Goal: Task Accomplishment & Management: Complete application form

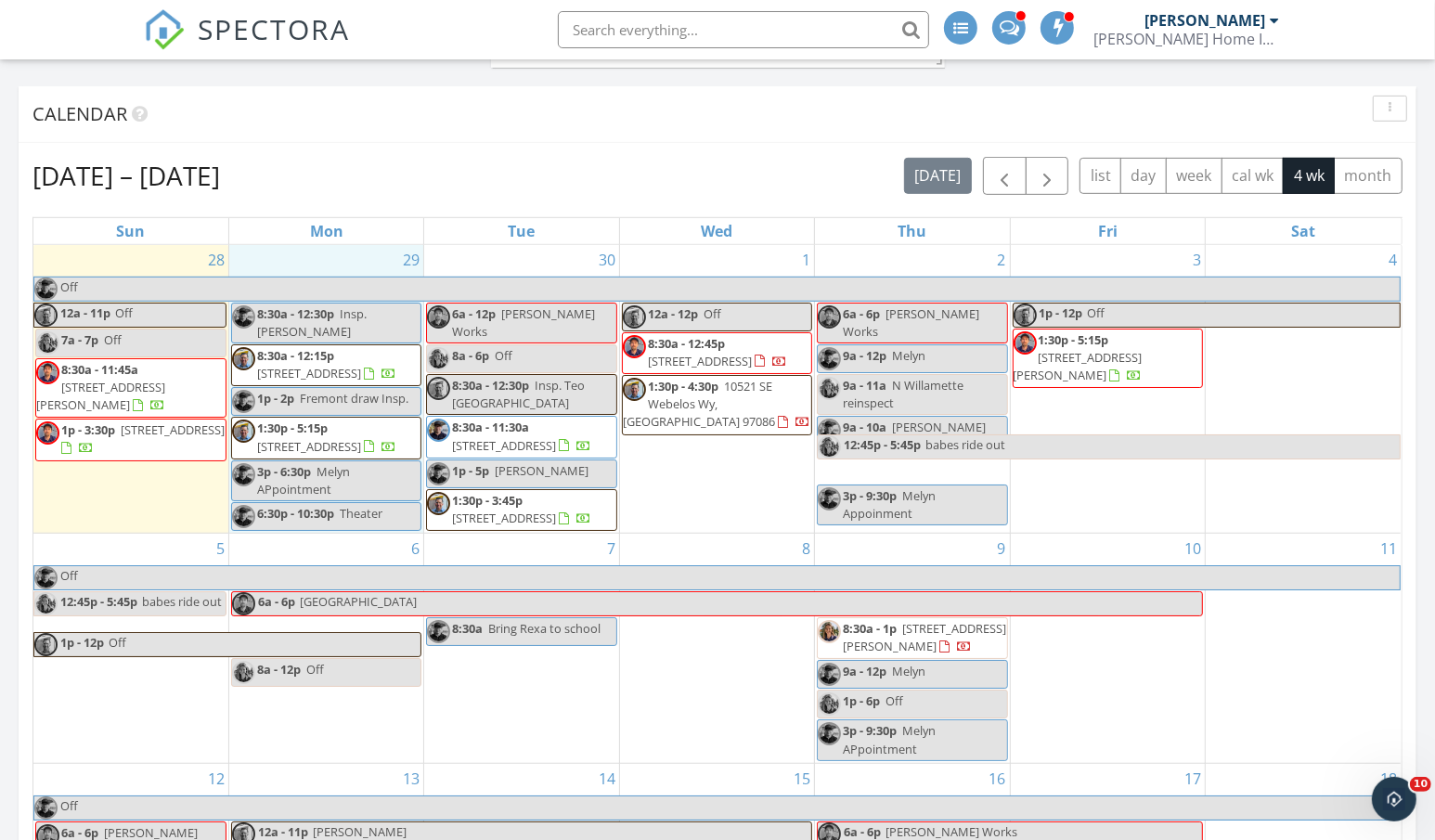
click at [328, 255] on div "29 8:30a - 12:30p Insp. [PERSON_NAME] 8:30a - 12:15p [STREET_ADDRESS] 1p - 2p F…" at bounding box center [326, 389] width 194 height 287
click at [331, 180] on link "Inspection" at bounding box center [324, 175] width 95 height 30
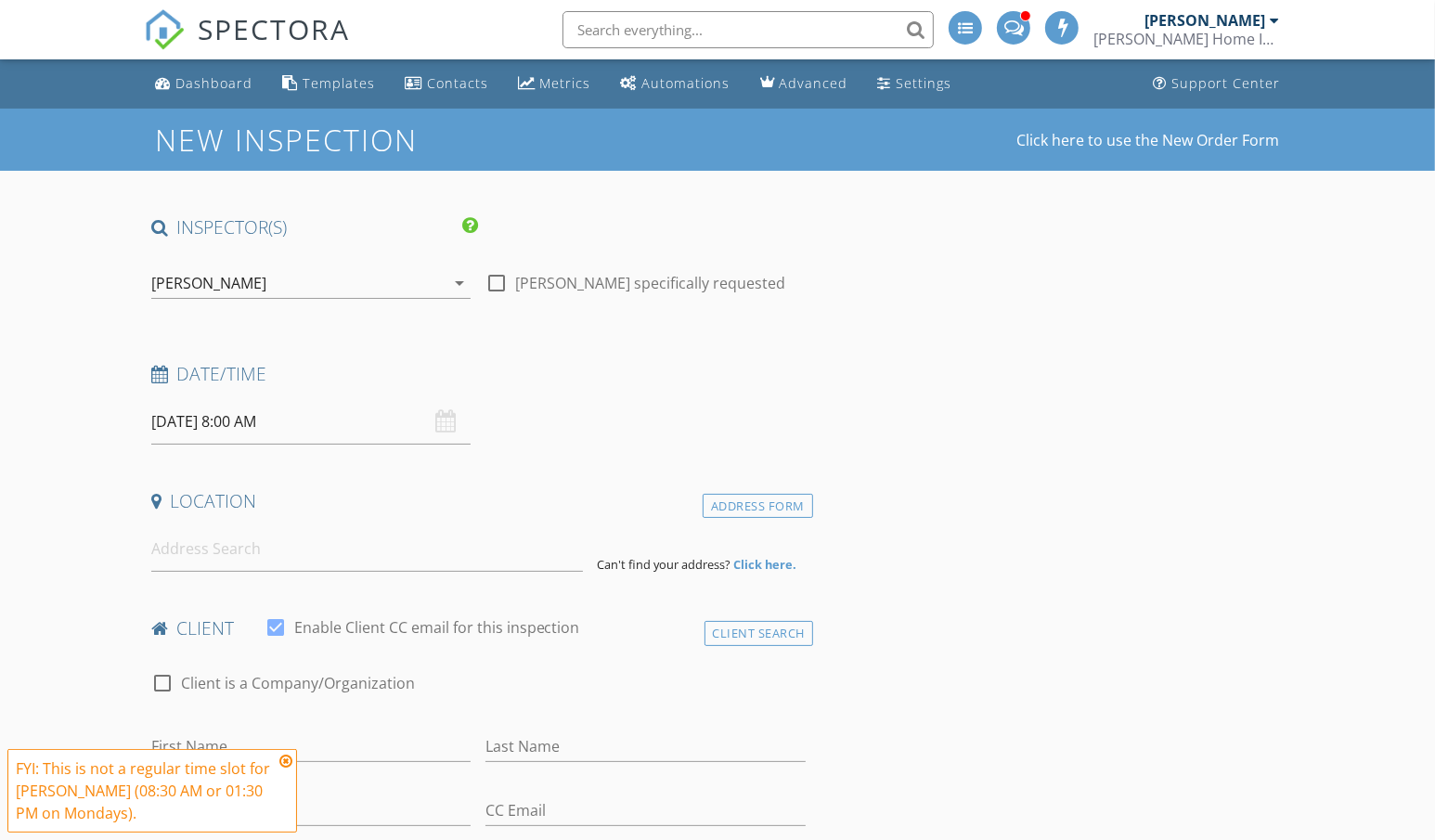
click at [245, 283] on div "[PERSON_NAME]" at bounding box center [298, 283] width 294 height 30
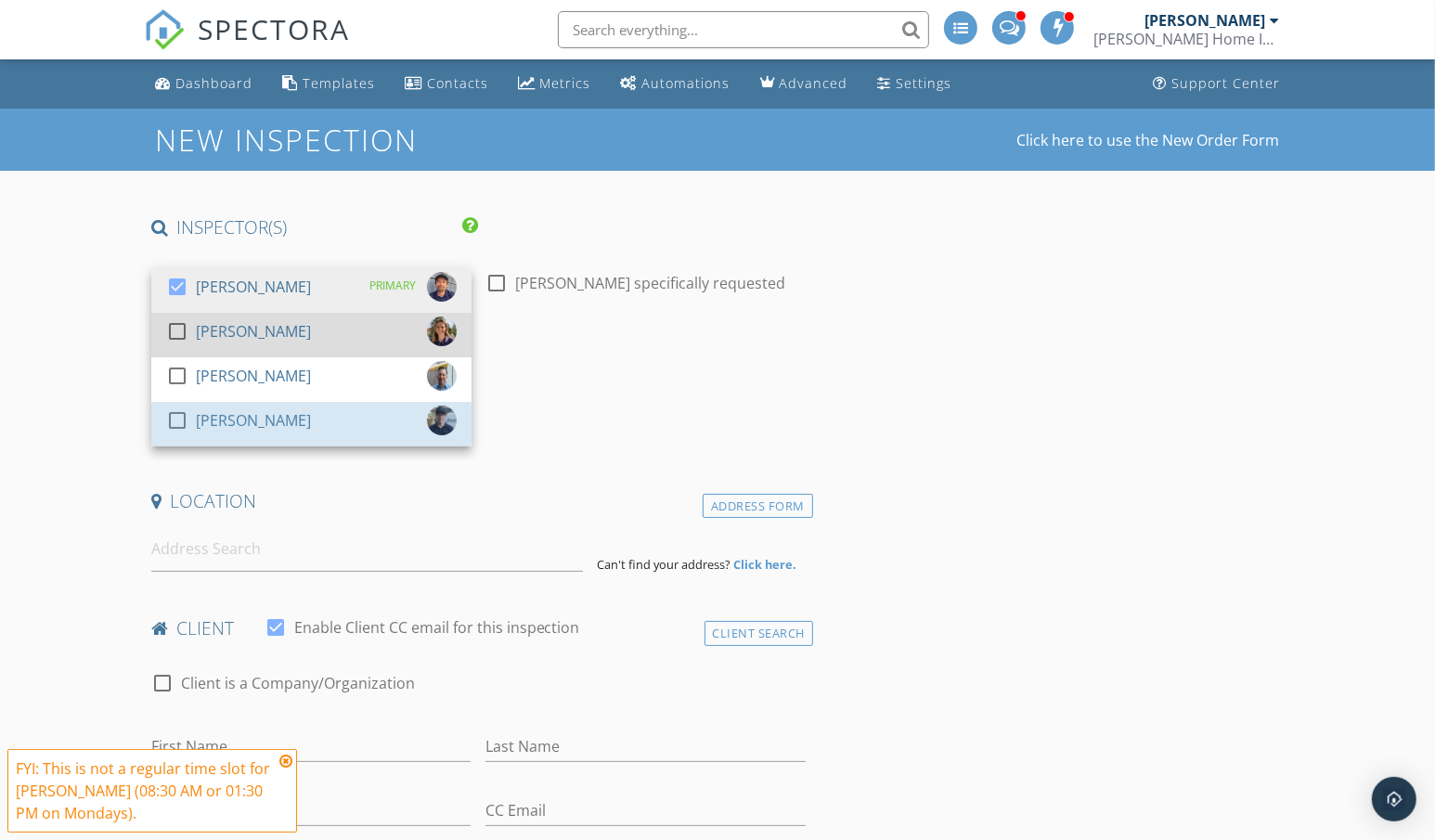
drag, startPoint x: 194, startPoint y: 416, endPoint x: 189, endPoint y: 337, distance: 79.2
click at [194, 415] on div "check_box_outline_blank" at bounding box center [180, 420] width 30 height 22
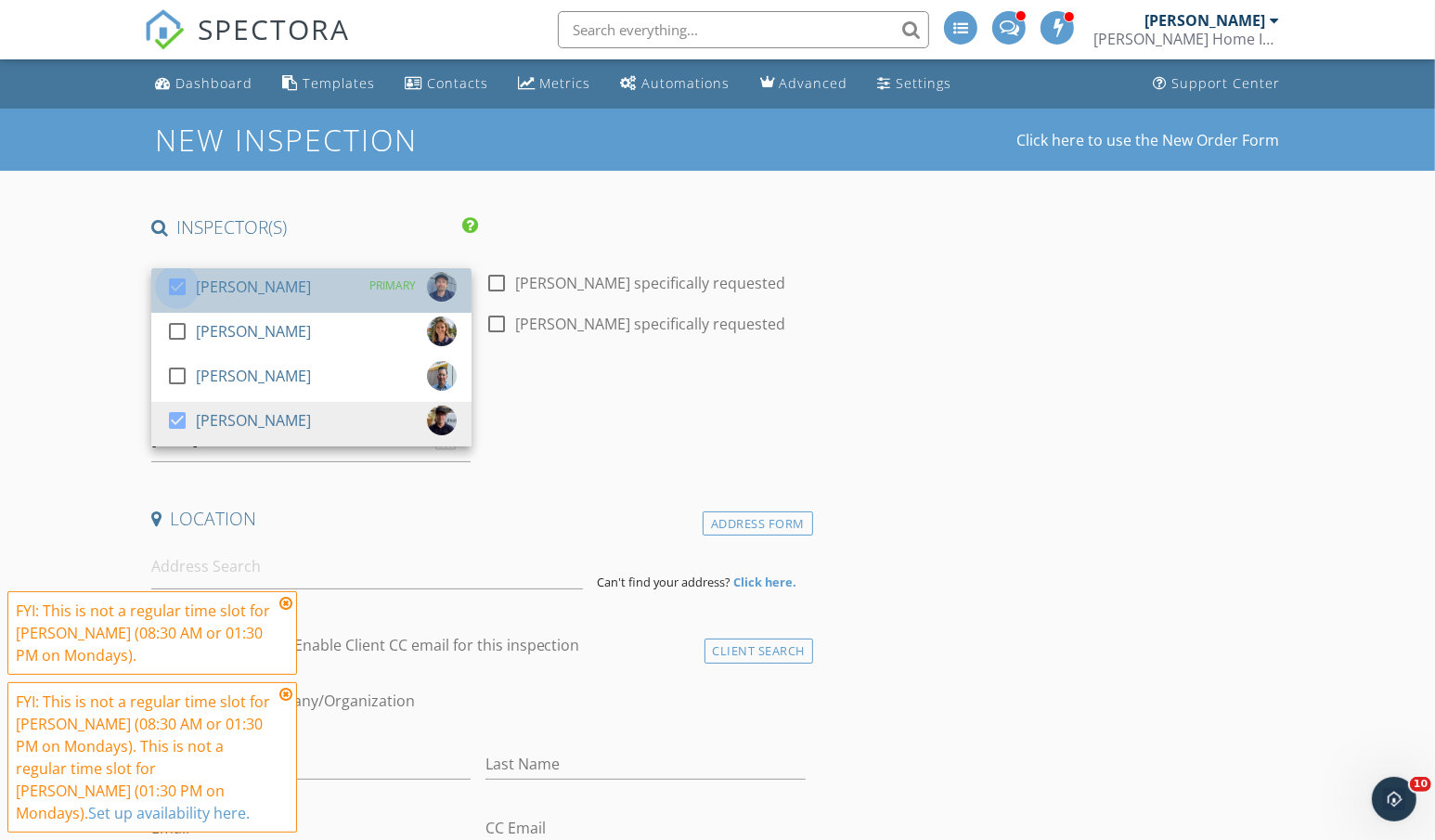
click at [177, 280] on div at bounding box center [176, 286] width 32 height 32
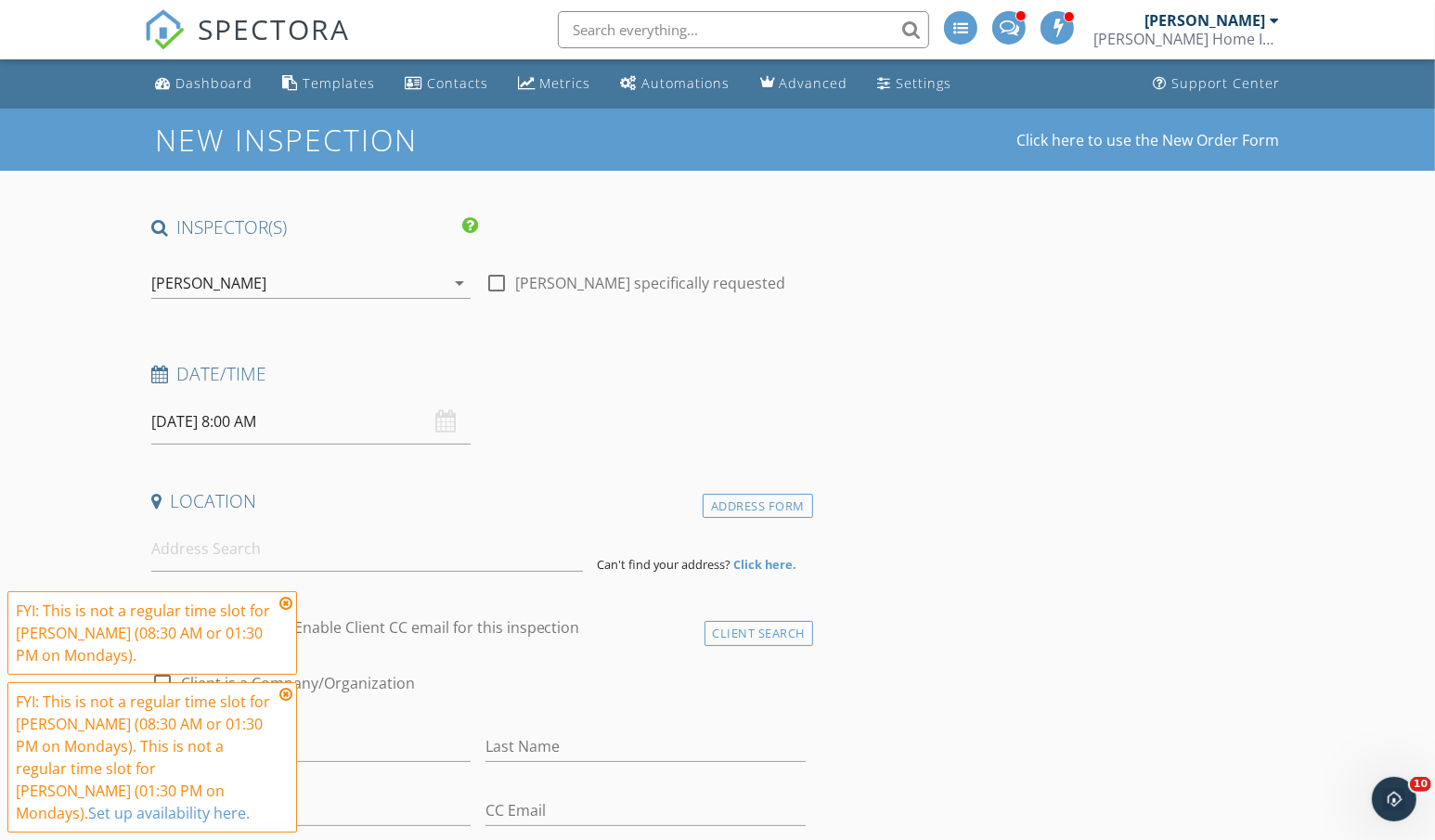
click at [285, 596] on icon at bounding box center [285, 603] width 13 height 14
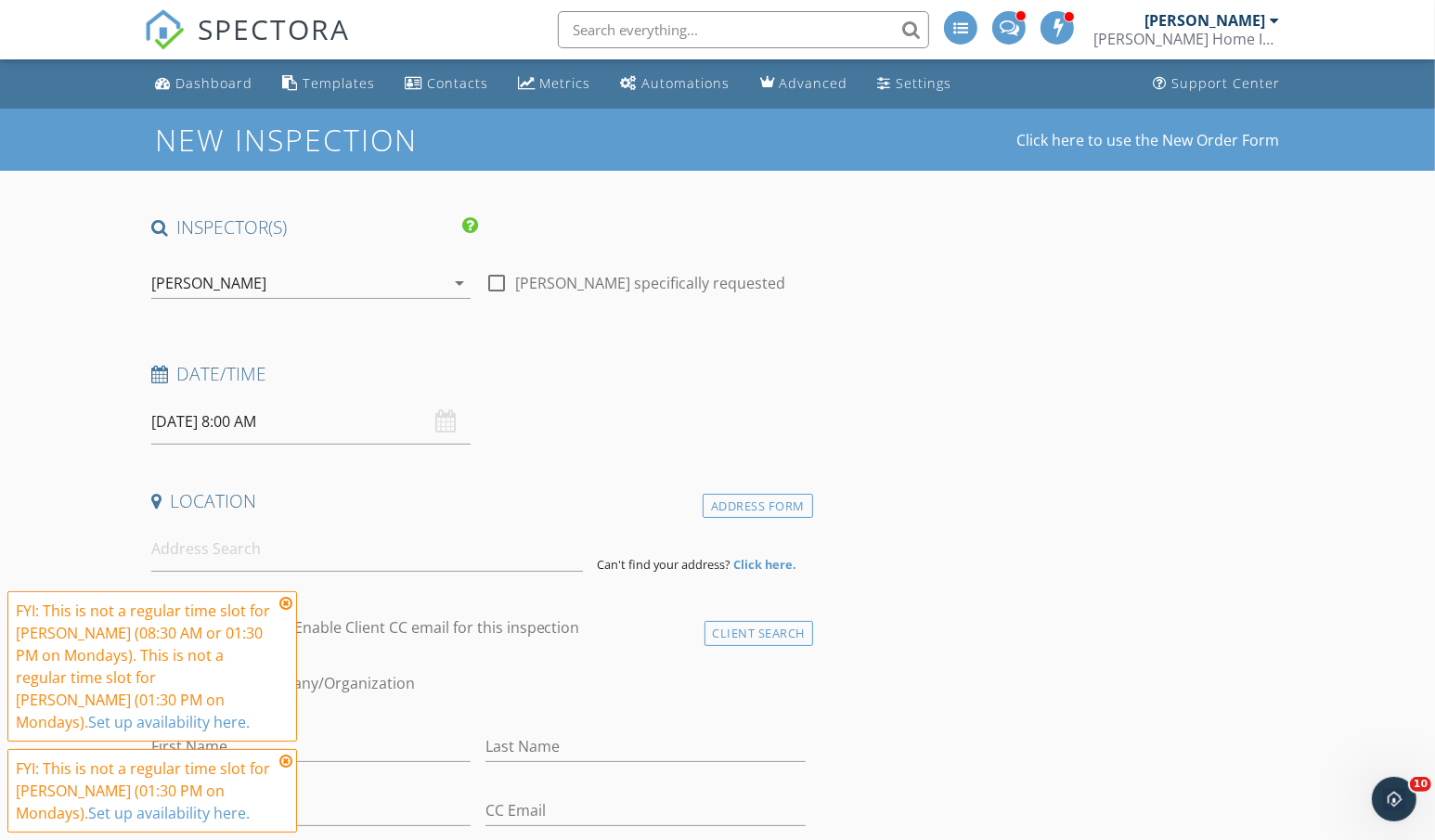
click at [286, 596] on icon at bounding box center [285, 603] width 13 height 14
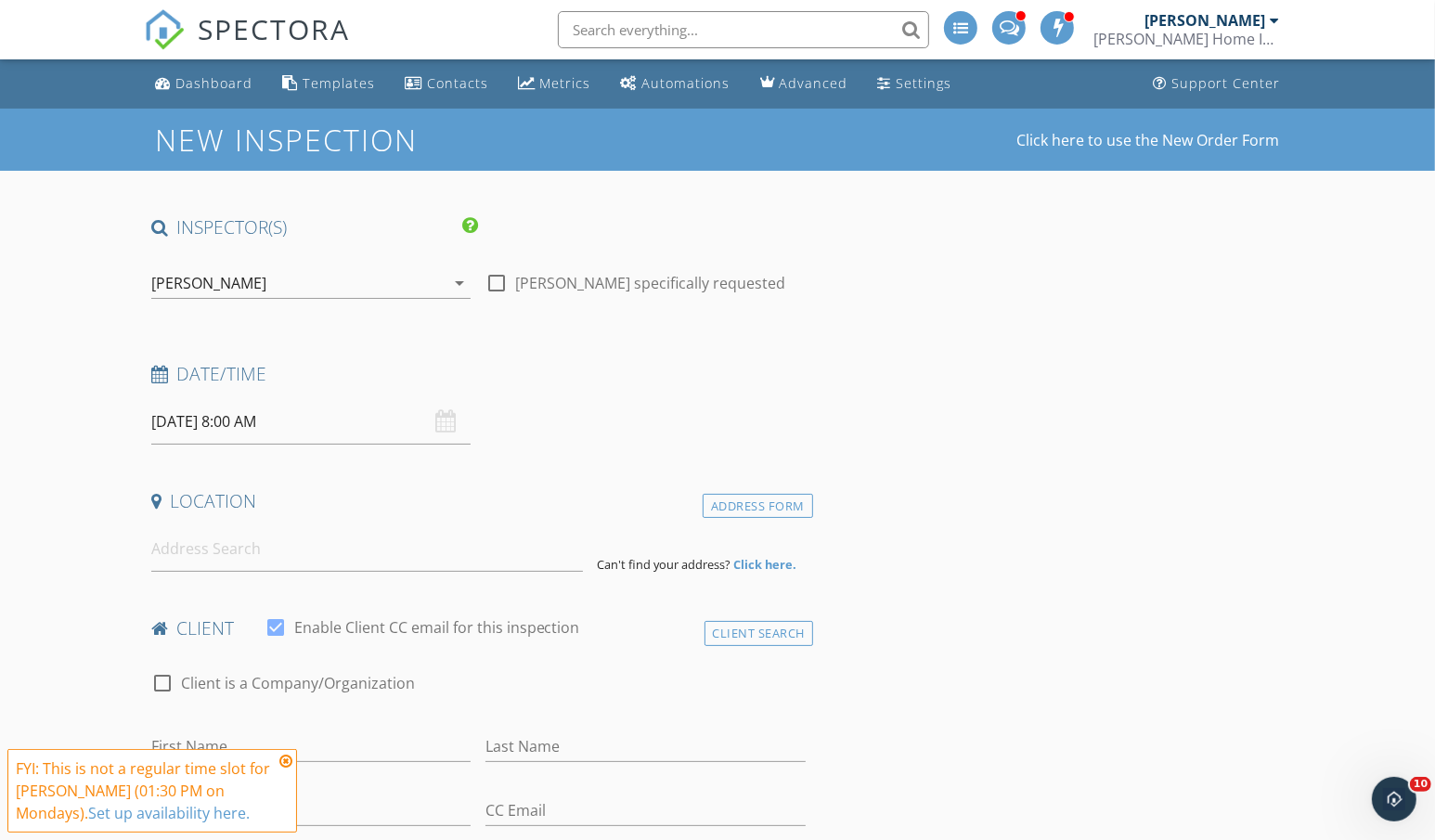
click at [286, 757] on icon at bounding box center [285, 760] width 13 height 14
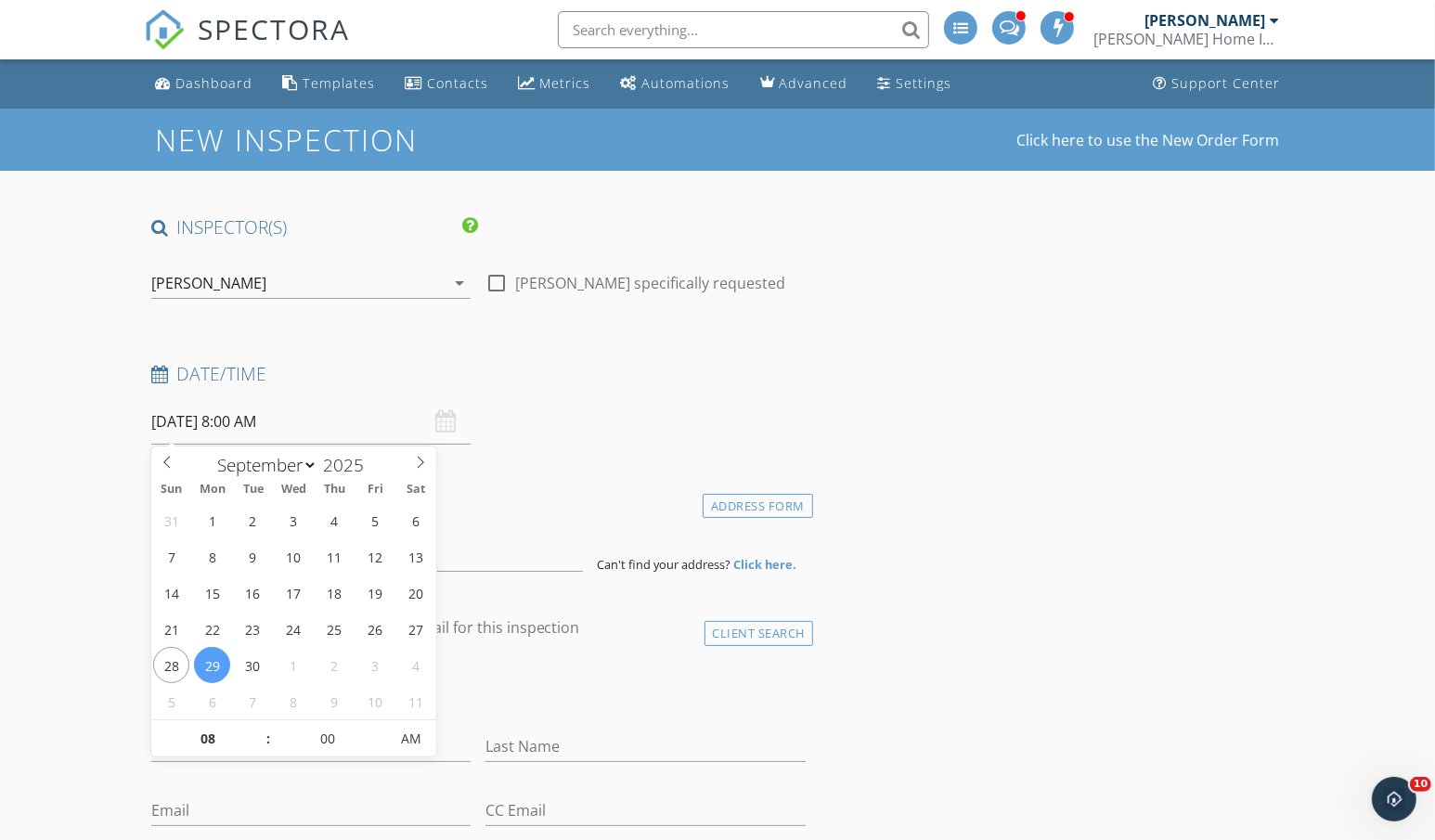
click at [285, 424] on input "09/29/2025 8:00 AM" at bounding box center [311, 421] width 320 height 45
type input "09"
type input "09/29/2025 9:00 AM"
click at [262, 725] on span at bounding box center [258, 729] width 13 height 18
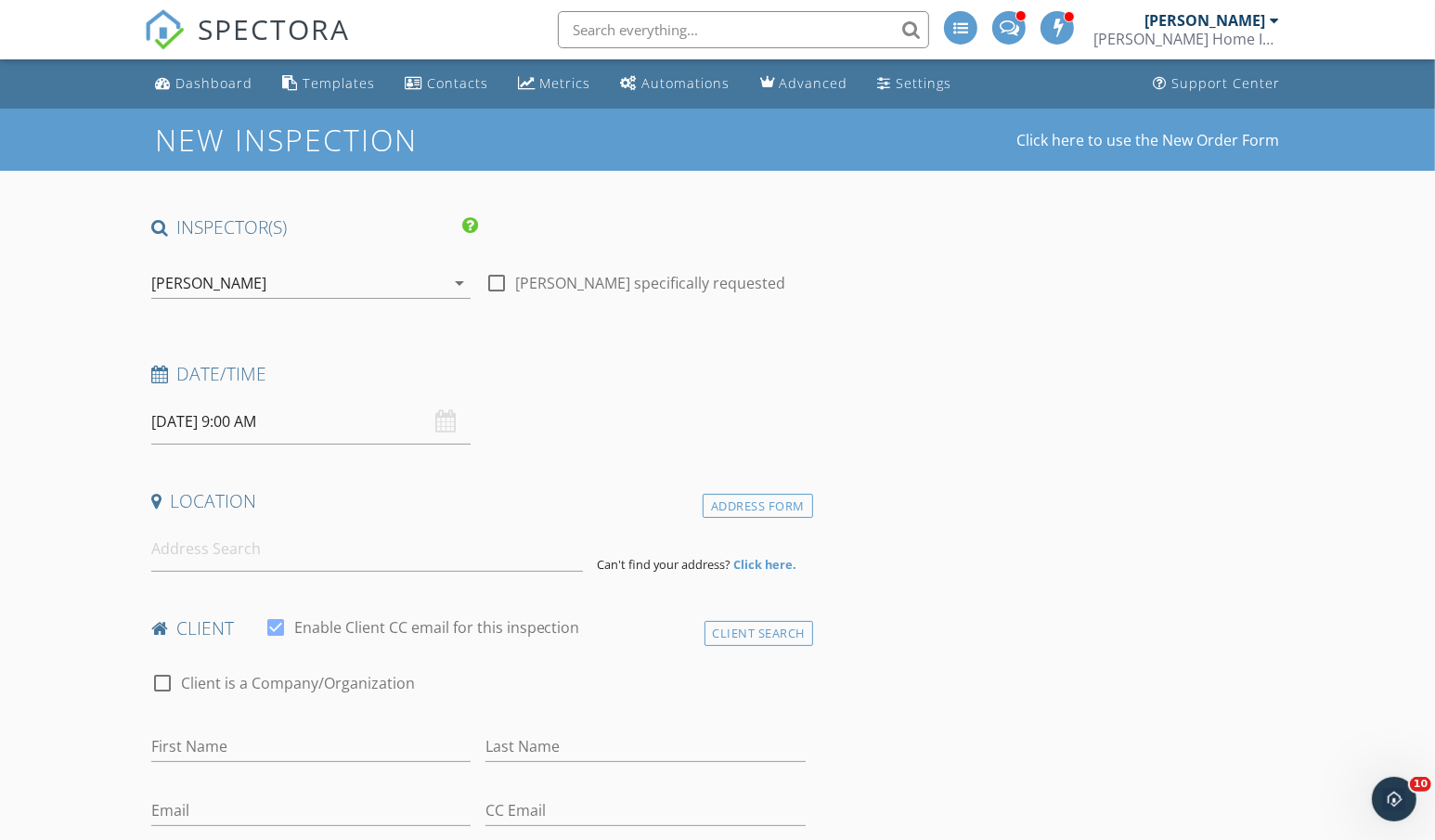
click at [226, 562] on input at bounding box center [366, 549] width 431 height 45
paste input "1820 SE 37th Ave, Portland, OR 97214 Unit 4"
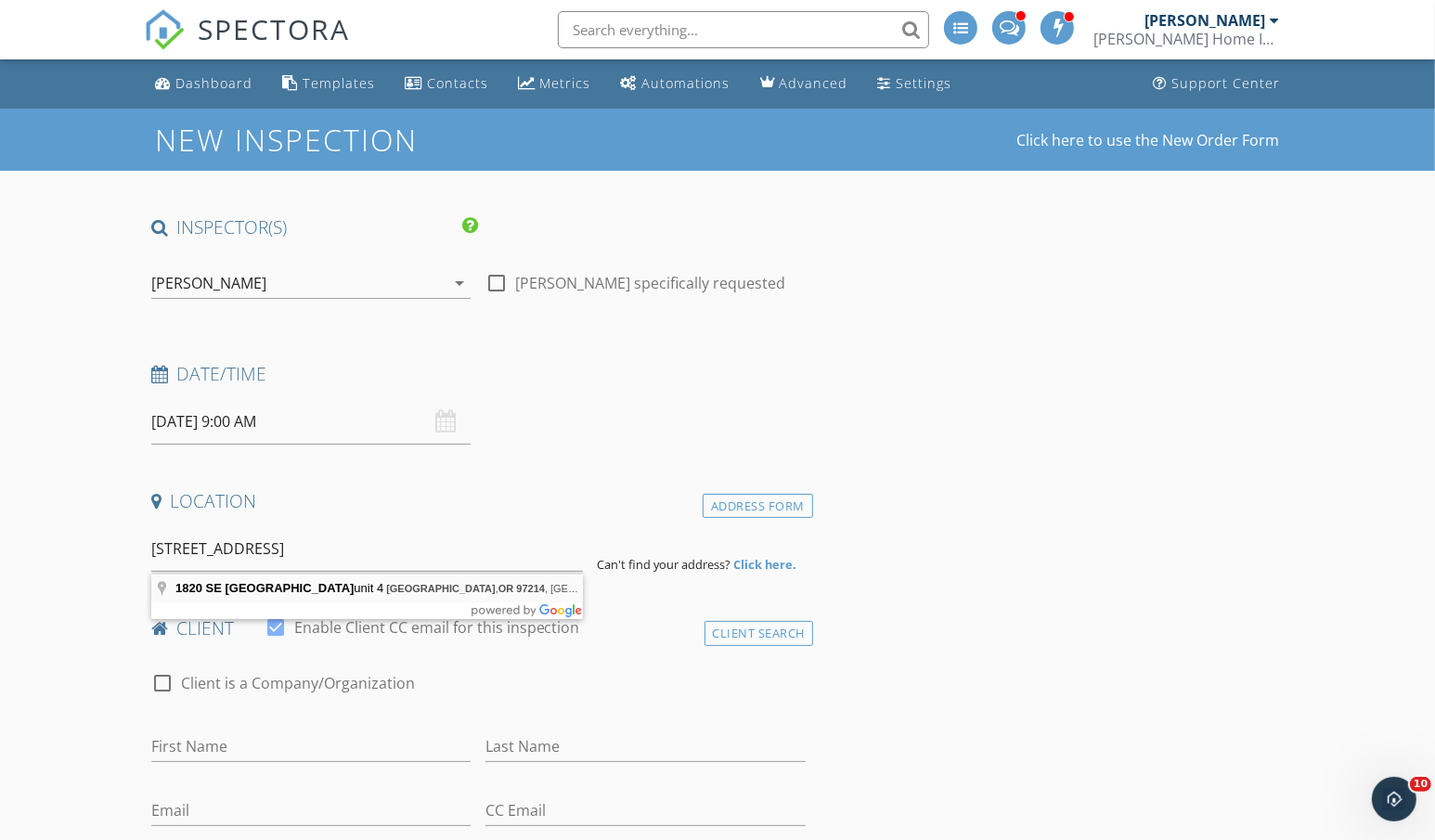
type input "1820 SE 37th Ave unit 4, Portland, OR 97214, USA"
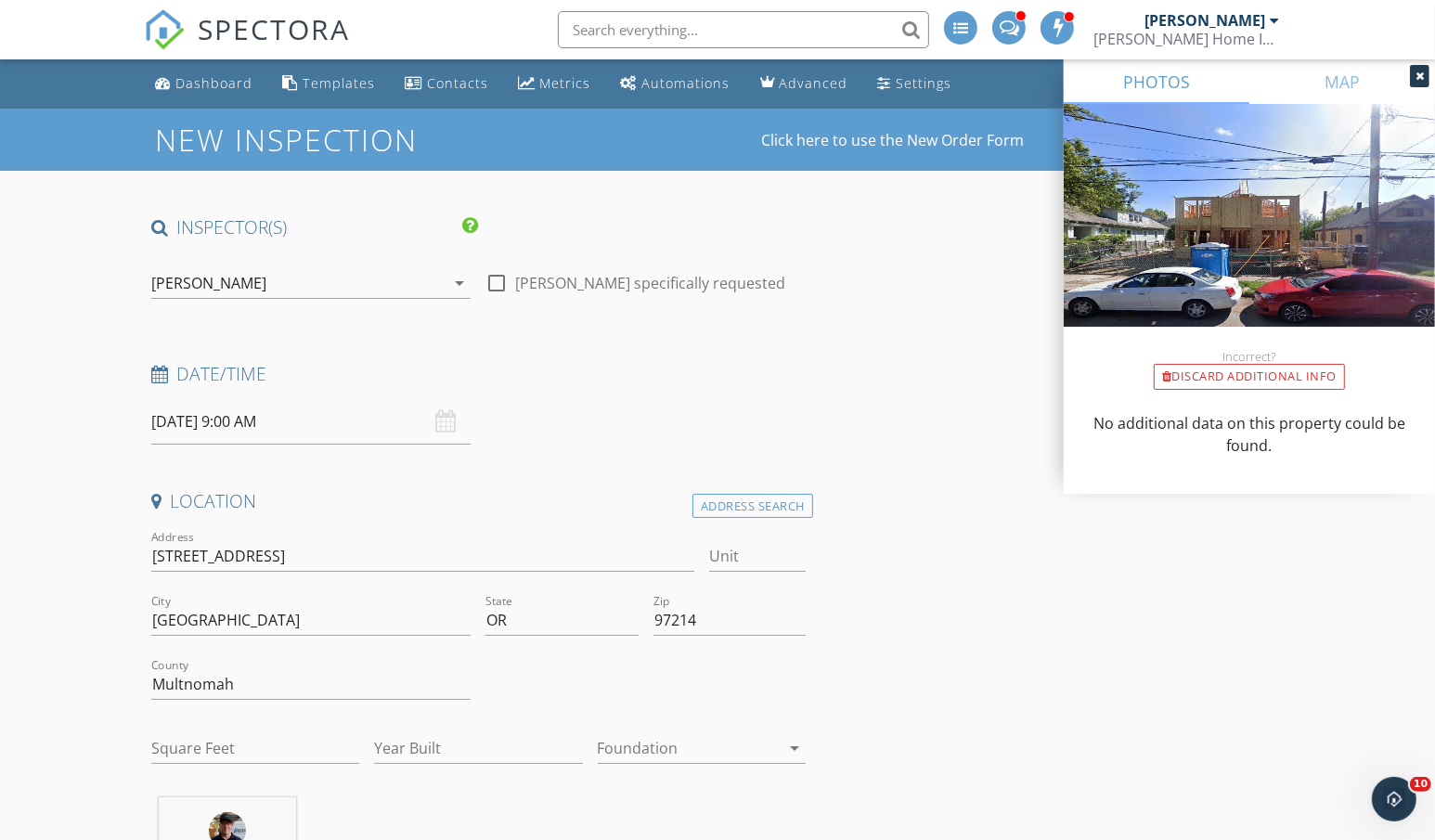
scroll to position [187, 0]
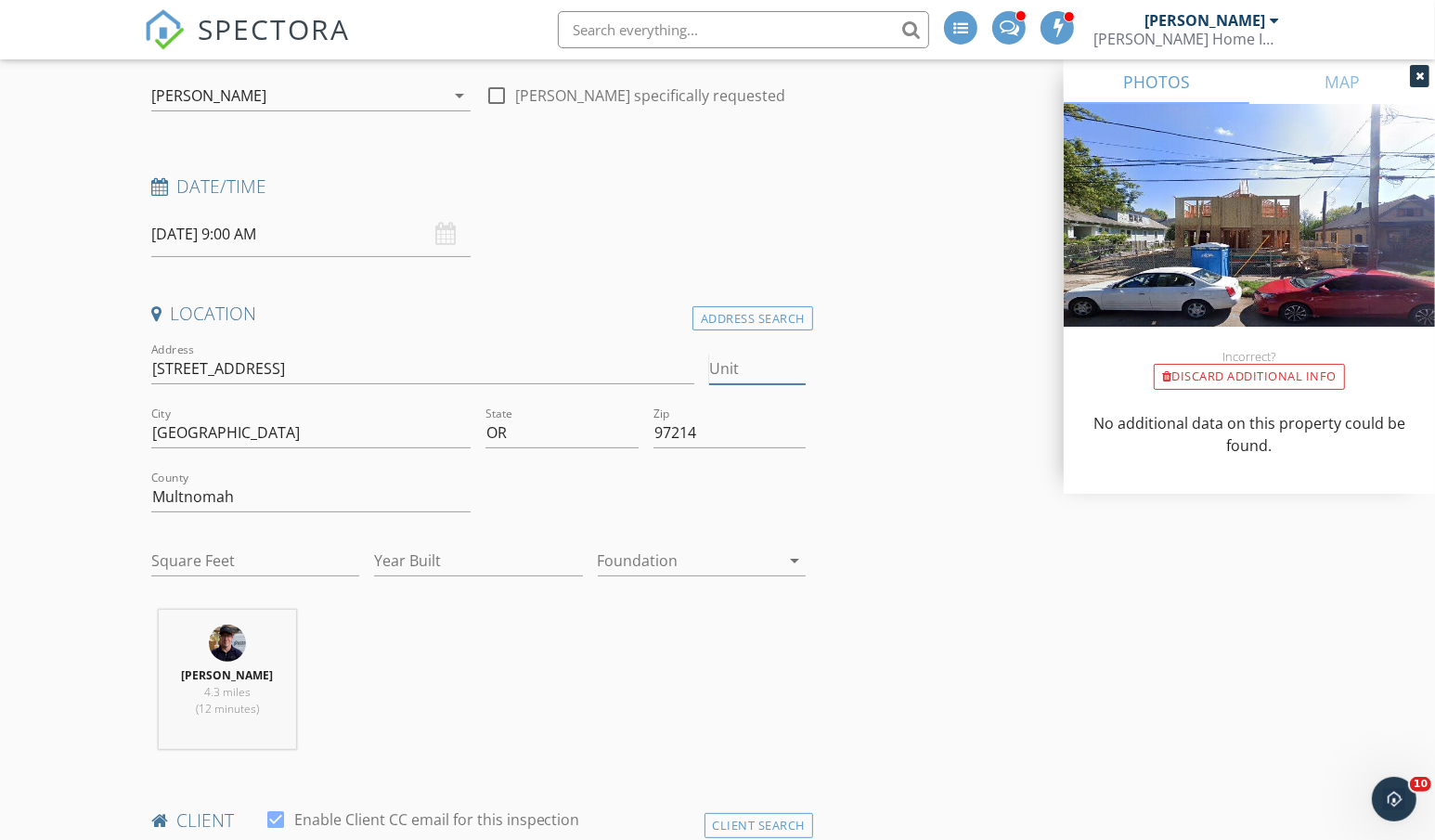
click at [733, 370] on input "Unit" at bounding box center [757, 369] width 96 height 31
type input "4"
click at [235, 553] on input "Square Feet" at bounding box center [256, 561] width 208 height 31
paste input "909"
type input "909"
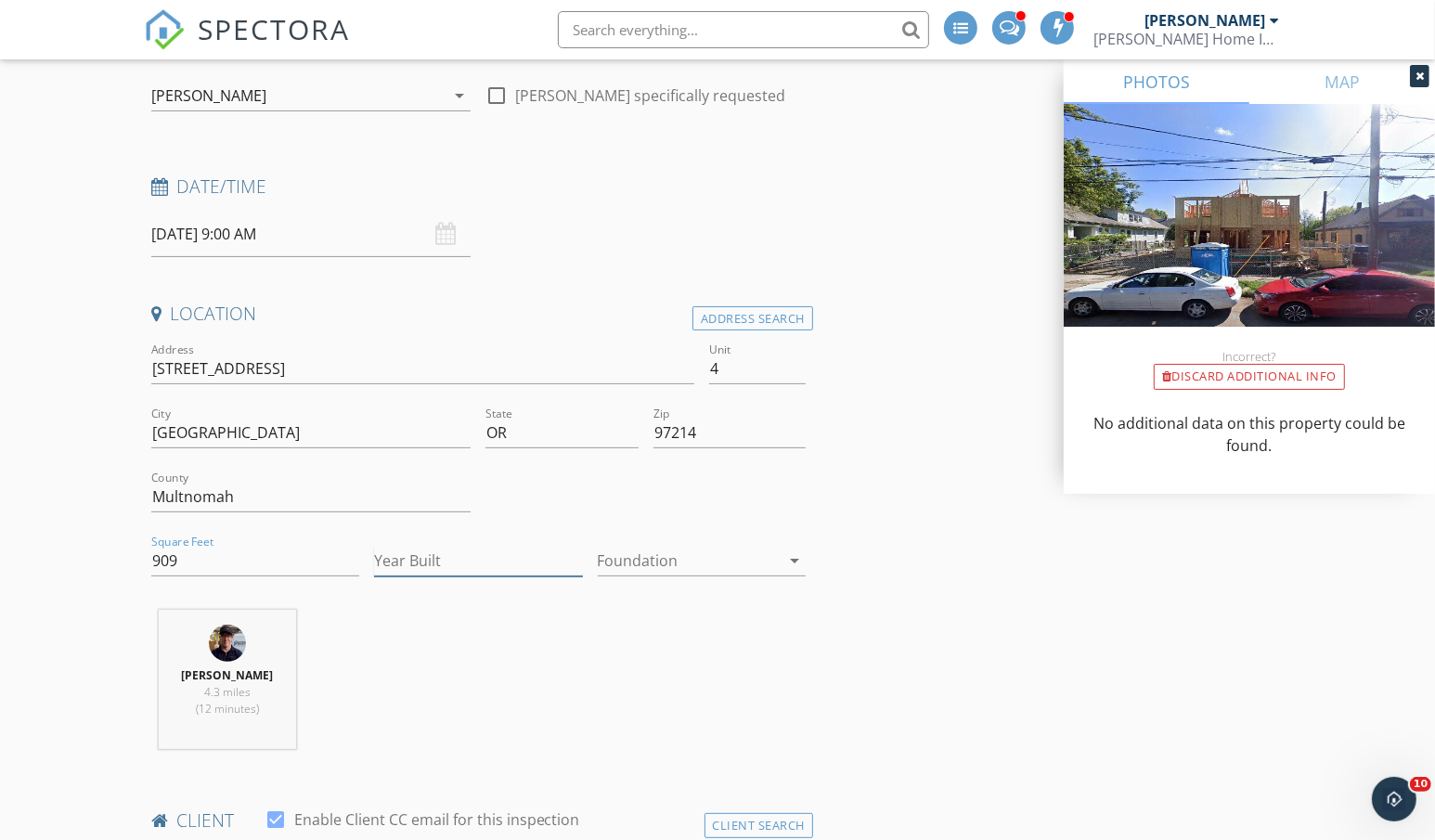
click at [421, 561] on input "Year Built" at bounding box center [478, 561] width 208 height 31
type input "2025"
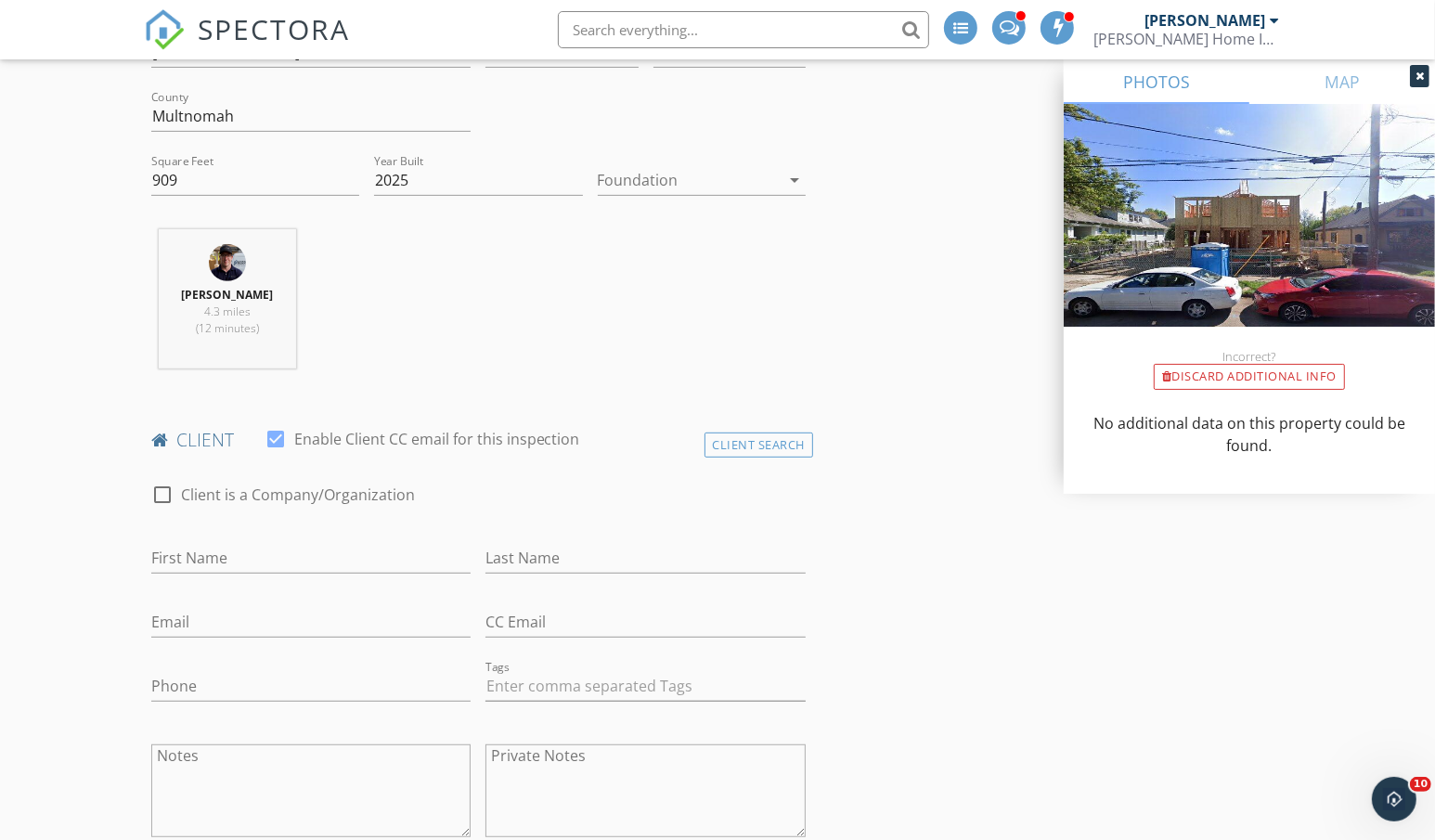
scroll to position [603, 0]
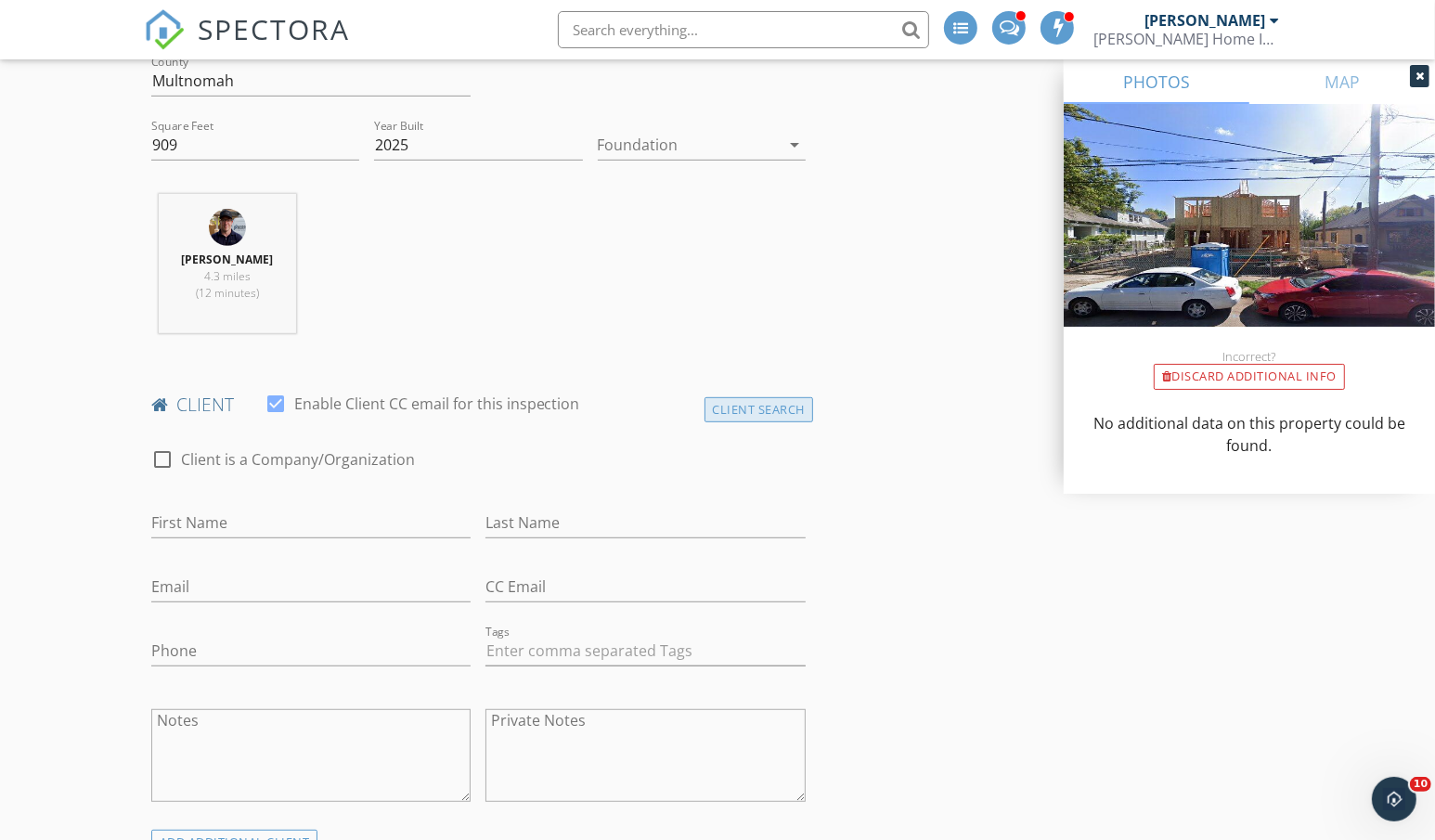
click at [734, 416] on div "Client Search" at bounding box center [759, 410] width 110 height 25
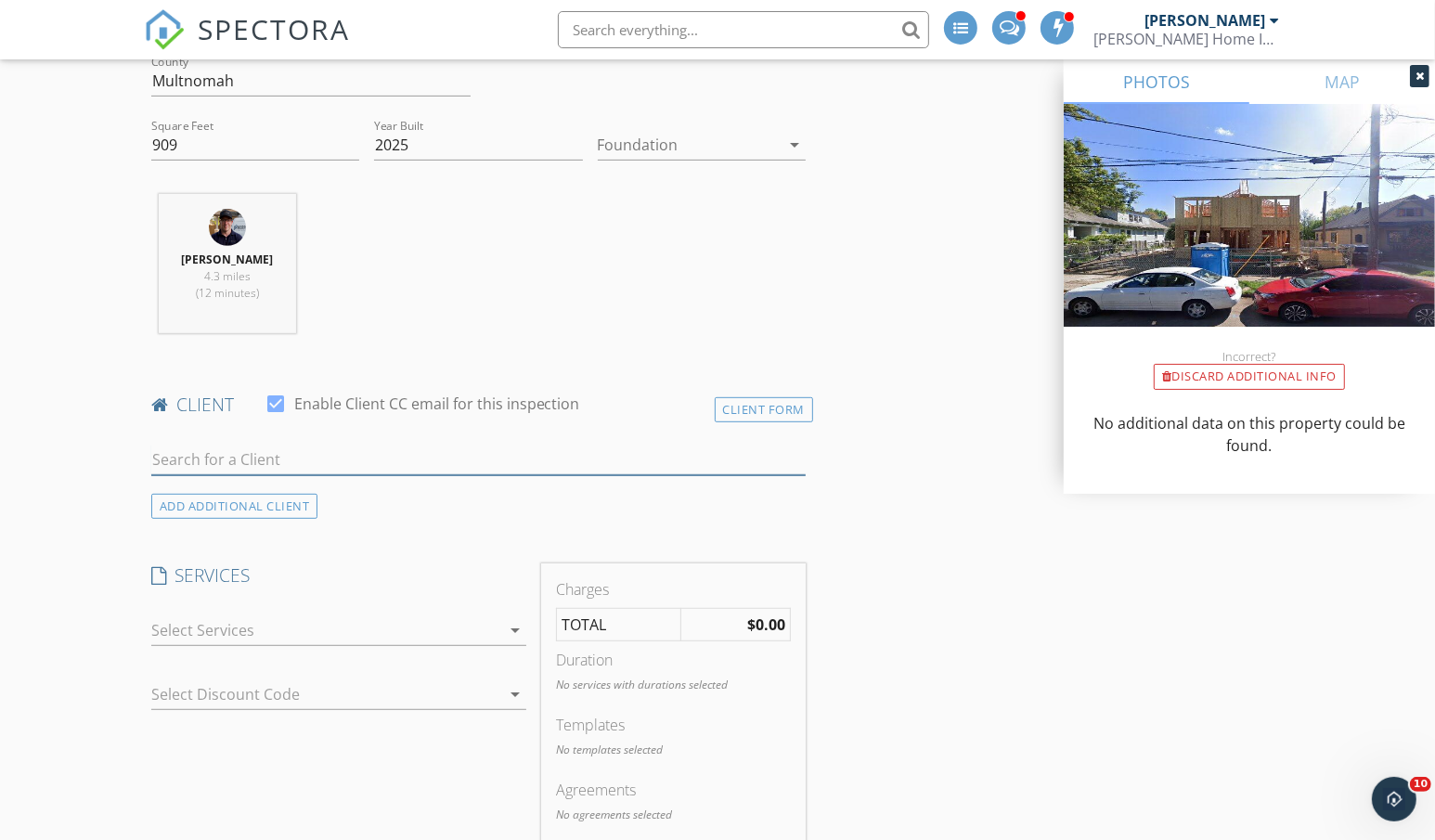
click at [485, 467] on input "text" at bounding box center [478, 460] width 654 height 31
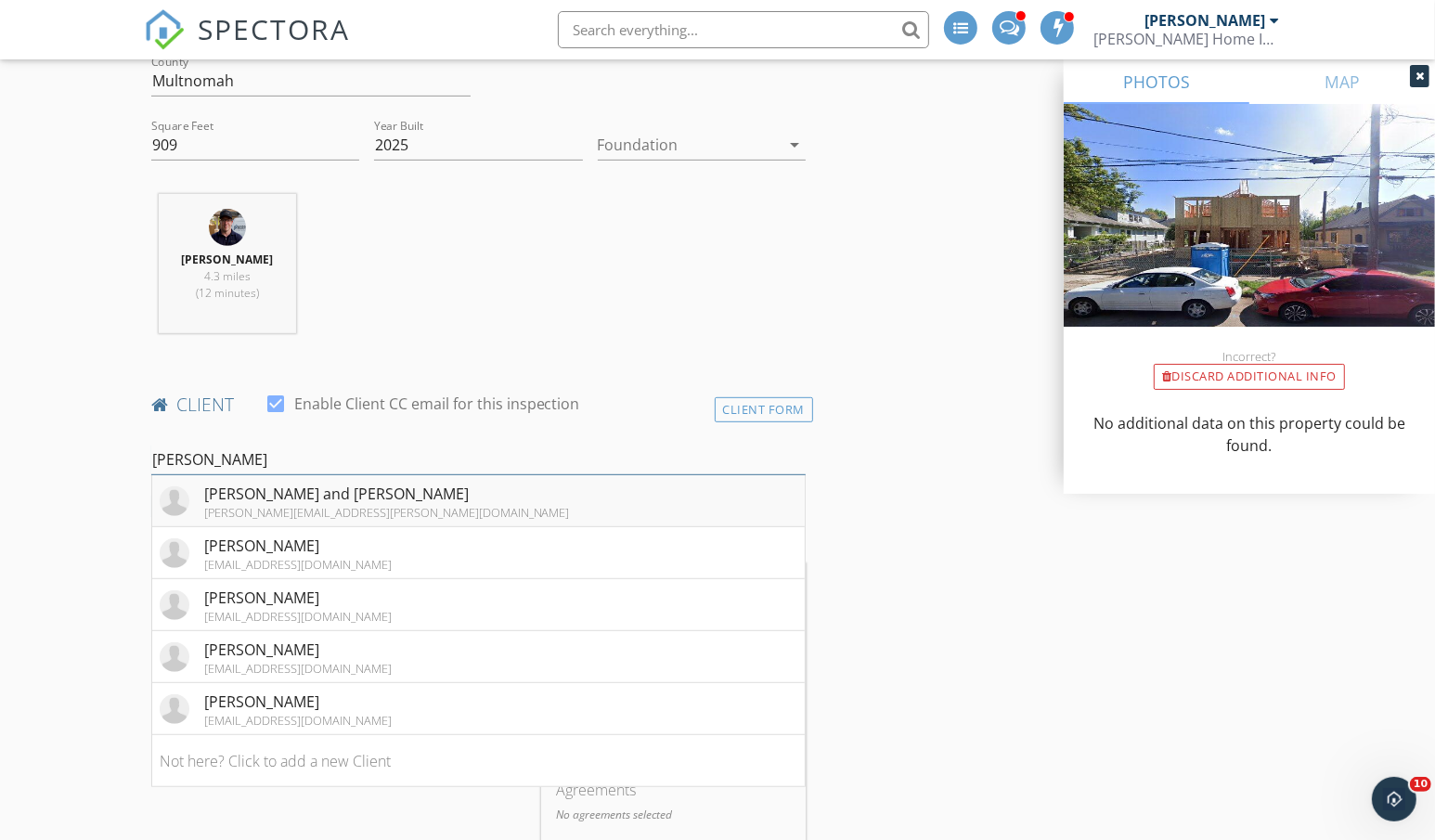
type input "george"
click at [469, 496] on li "Catherine and George Henry george.t.henry@gmail.com" at bounding box center [478, 501] width 652 height 52
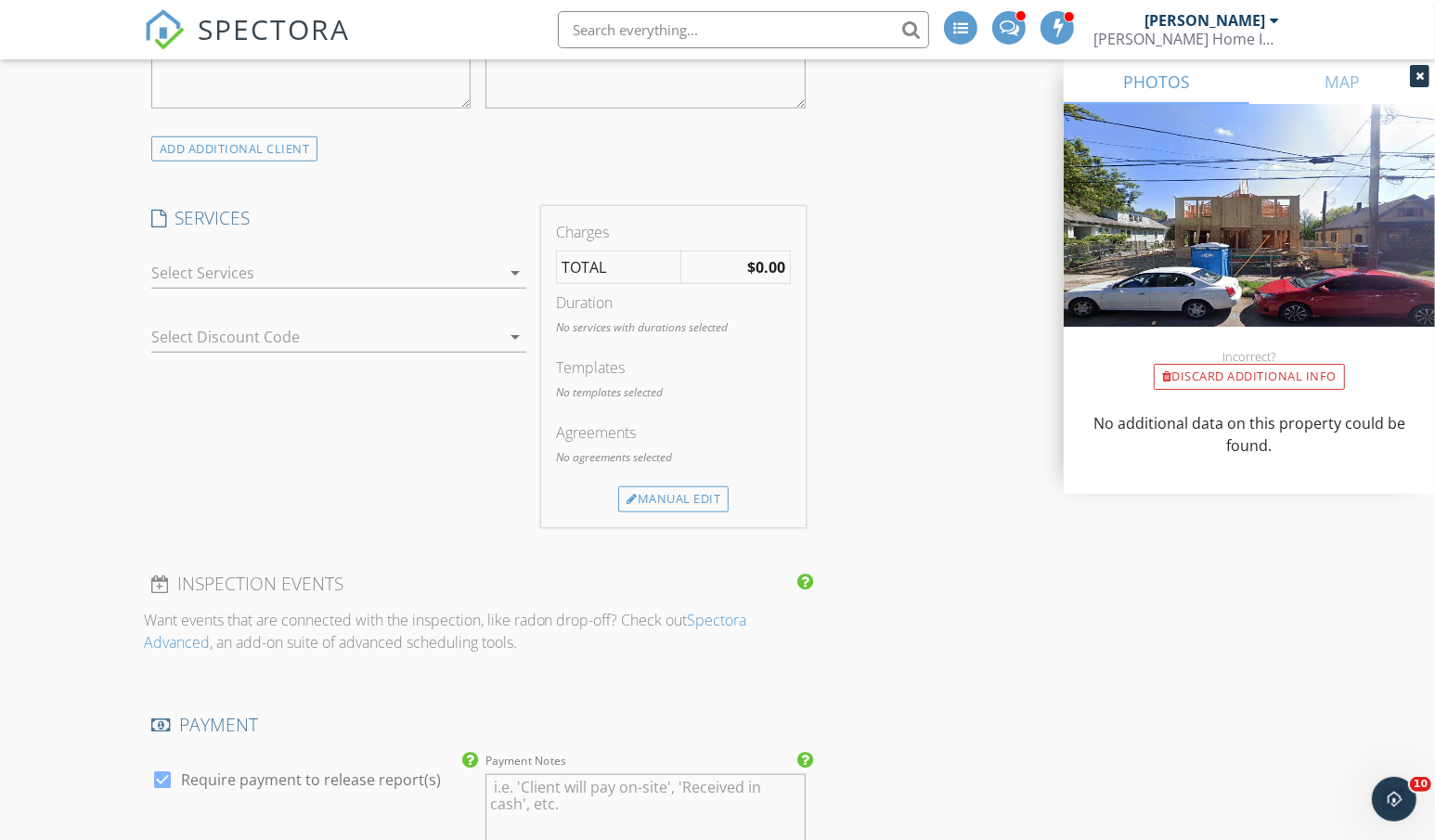
scroll to position [1323, 0]
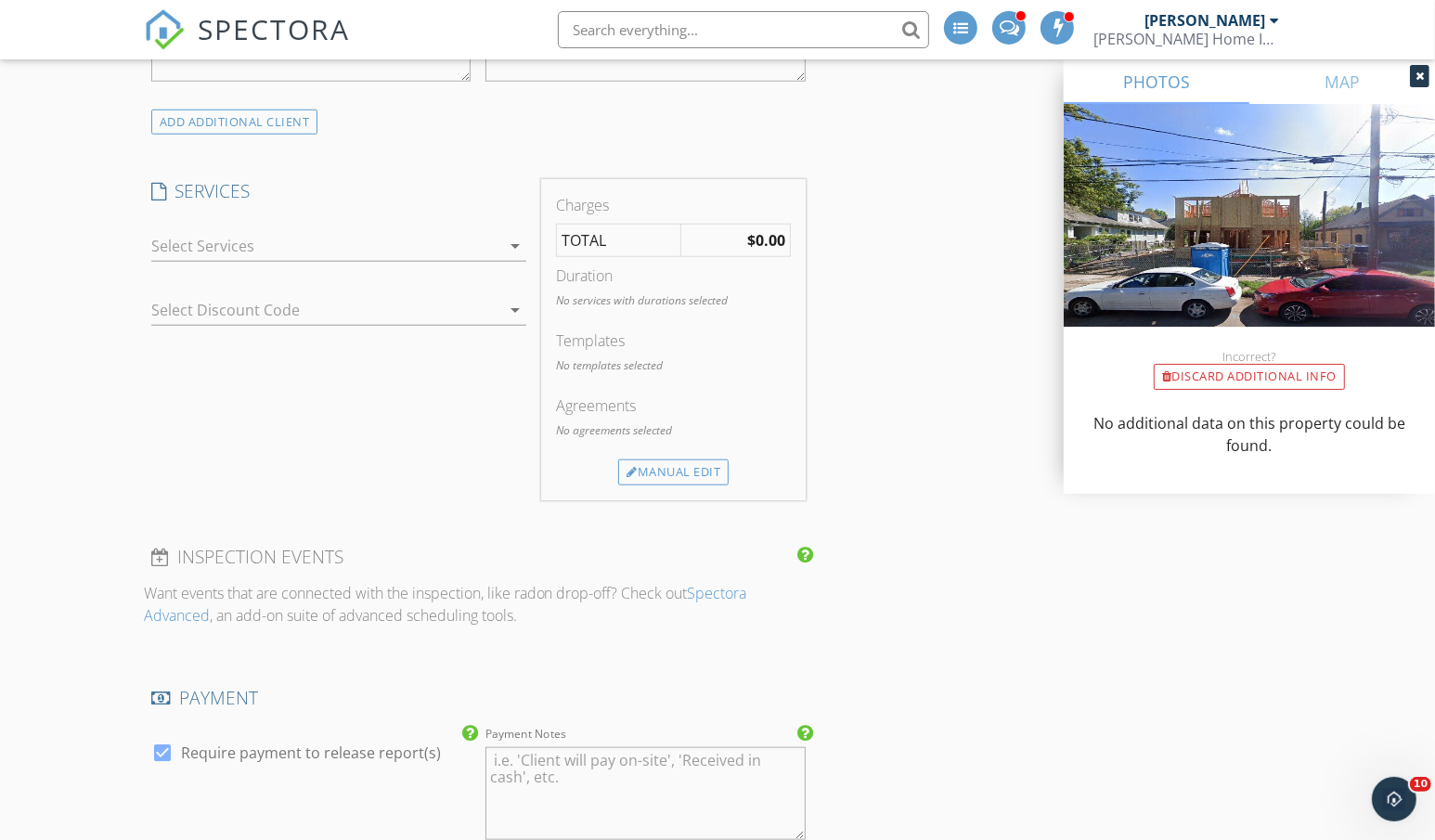
click at [278, 256] on div at bounding box center [326, 246] width 350 height 30
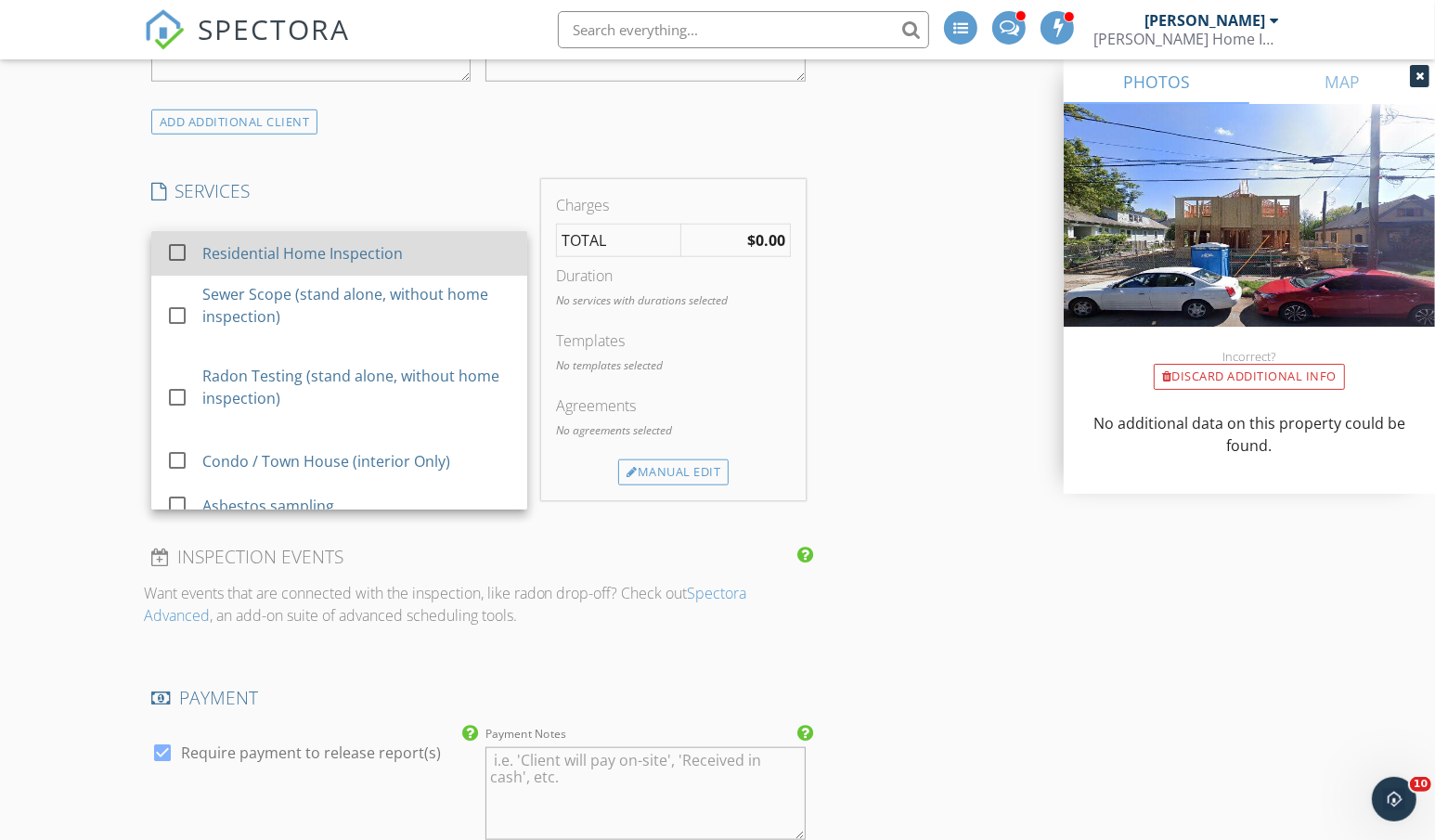
click at [265, 257] on div "Residential Home Inspection" at bounding box center [303, 253] width 201 height 22
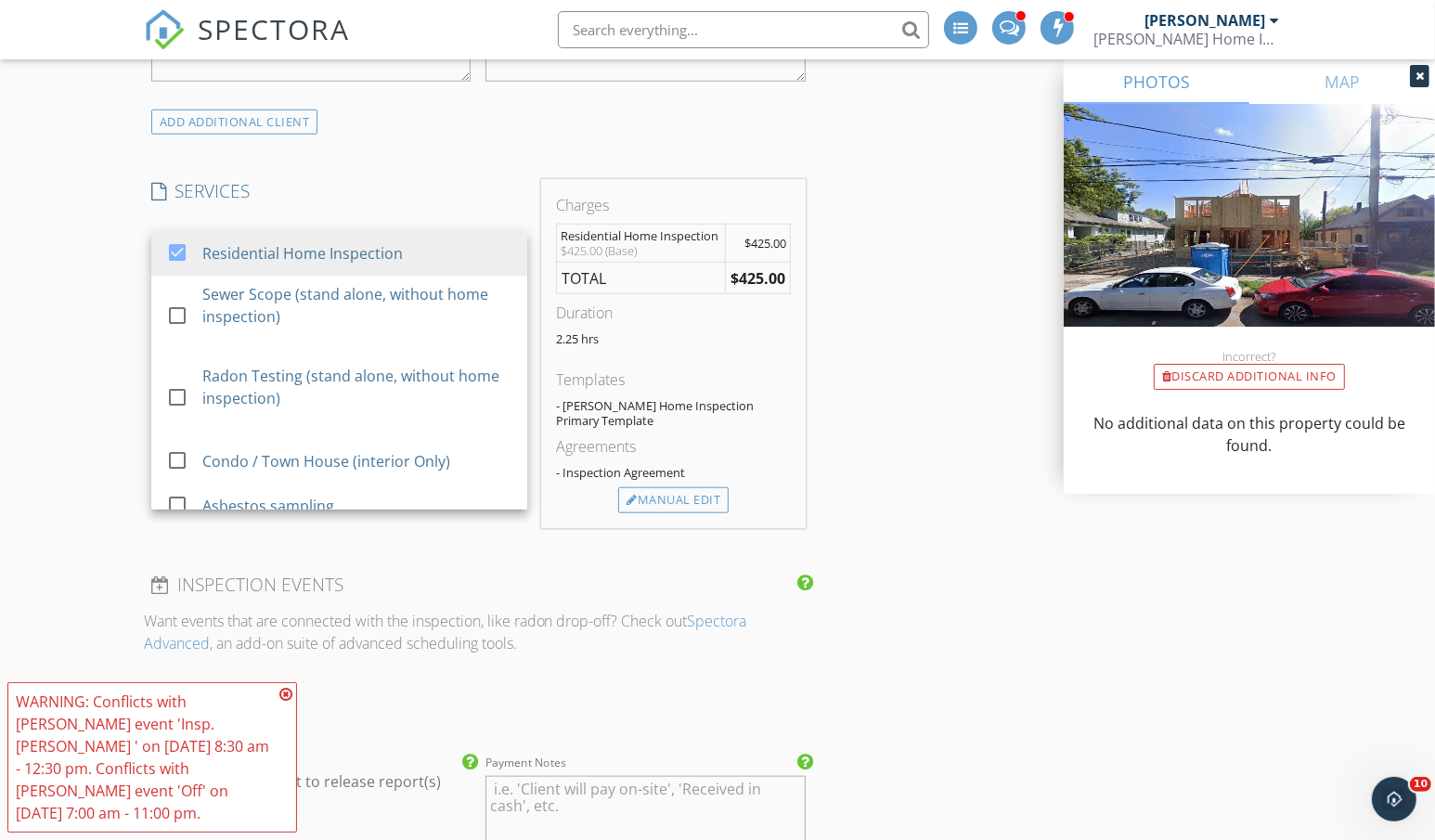
click at [86, 275] on div "New Inspection Click here to use the New Order Form INSPECTOR(S) check_box_outl…" at bounding box center [718, 529] width 1435 height 3489
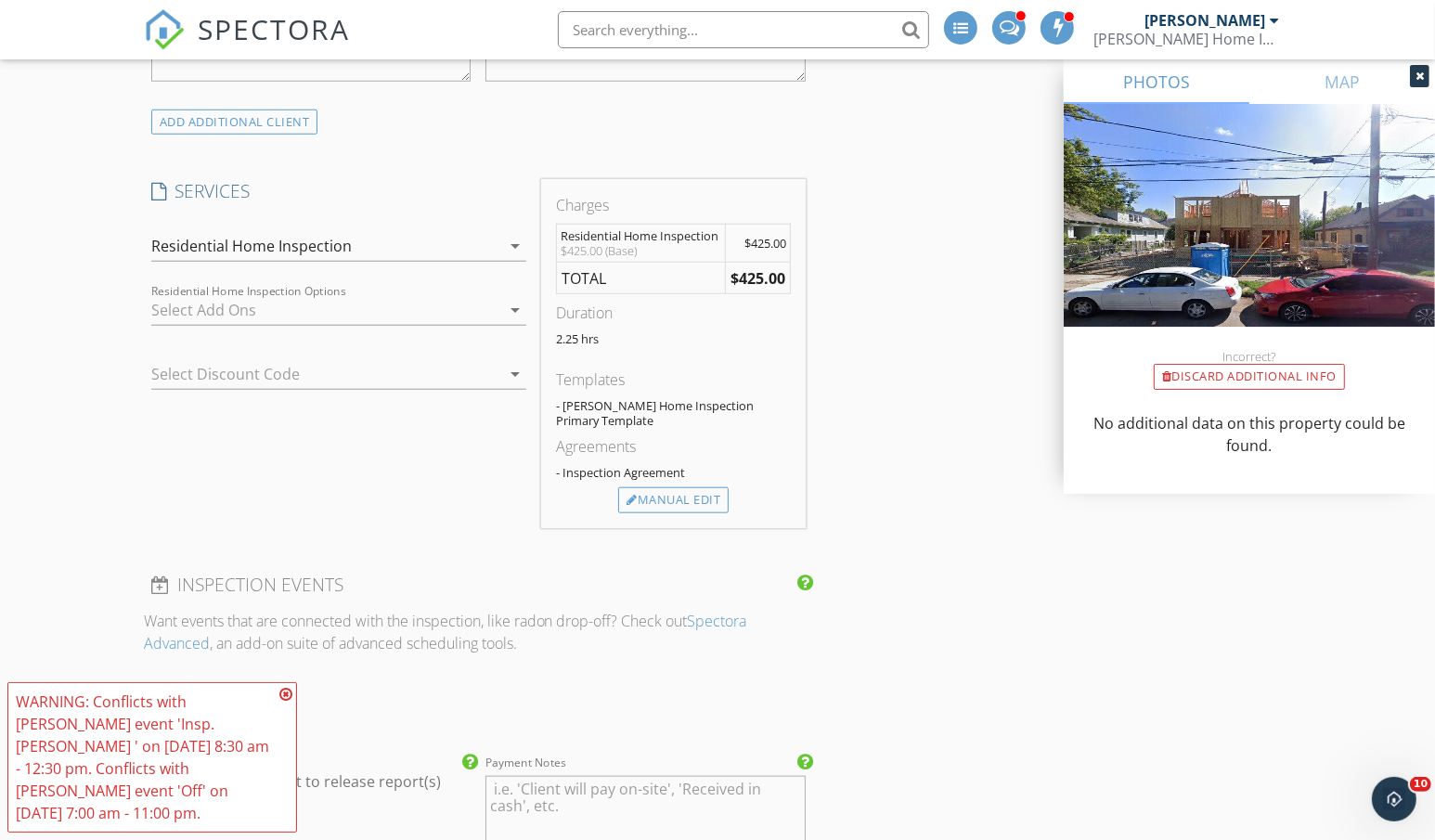
click at [285, 691] on icon at bounding box center [285, 693] width 13 height 14
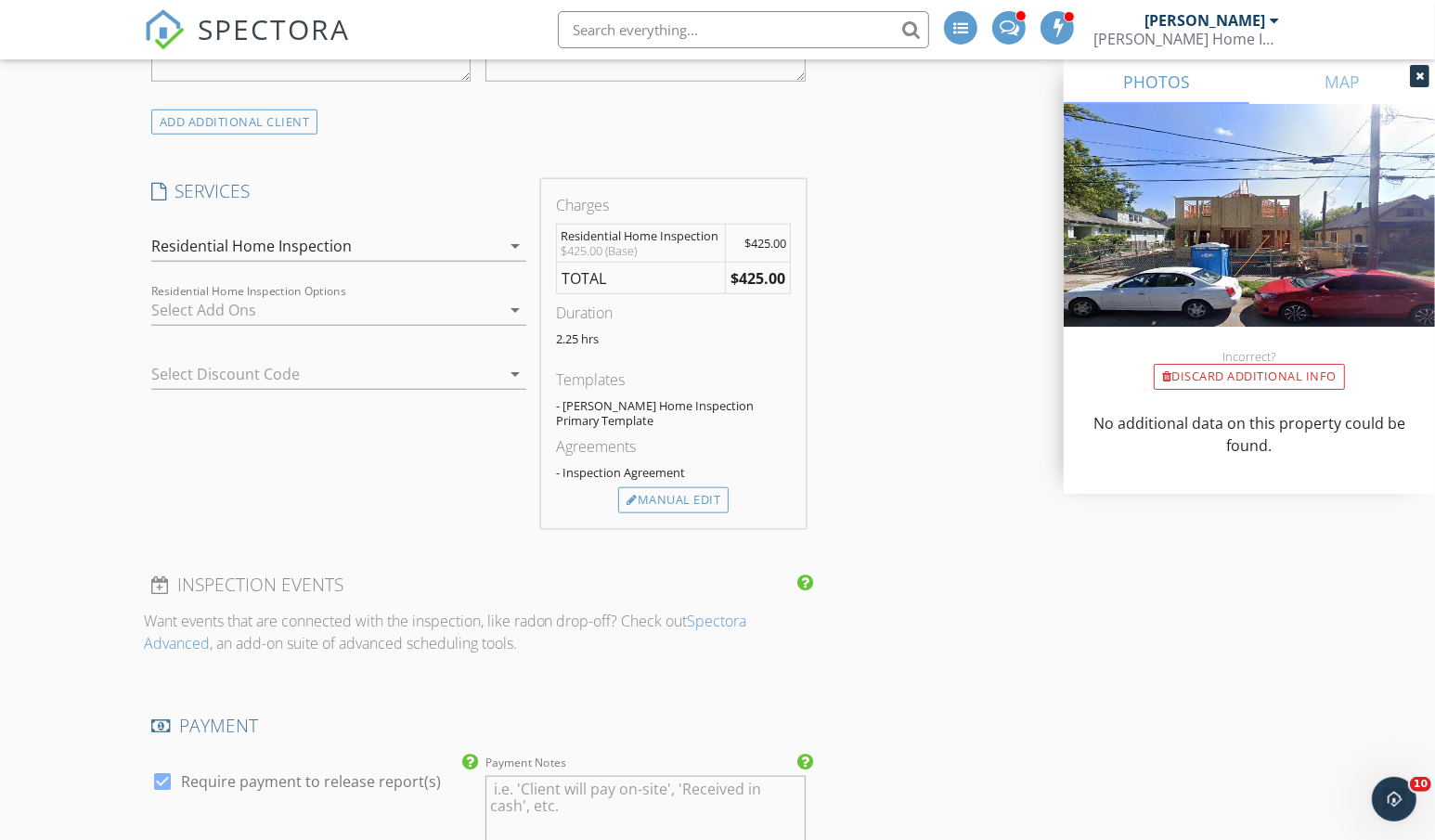
click at [299, 314] on div at bounding box center [326, 310] width 350 height 30
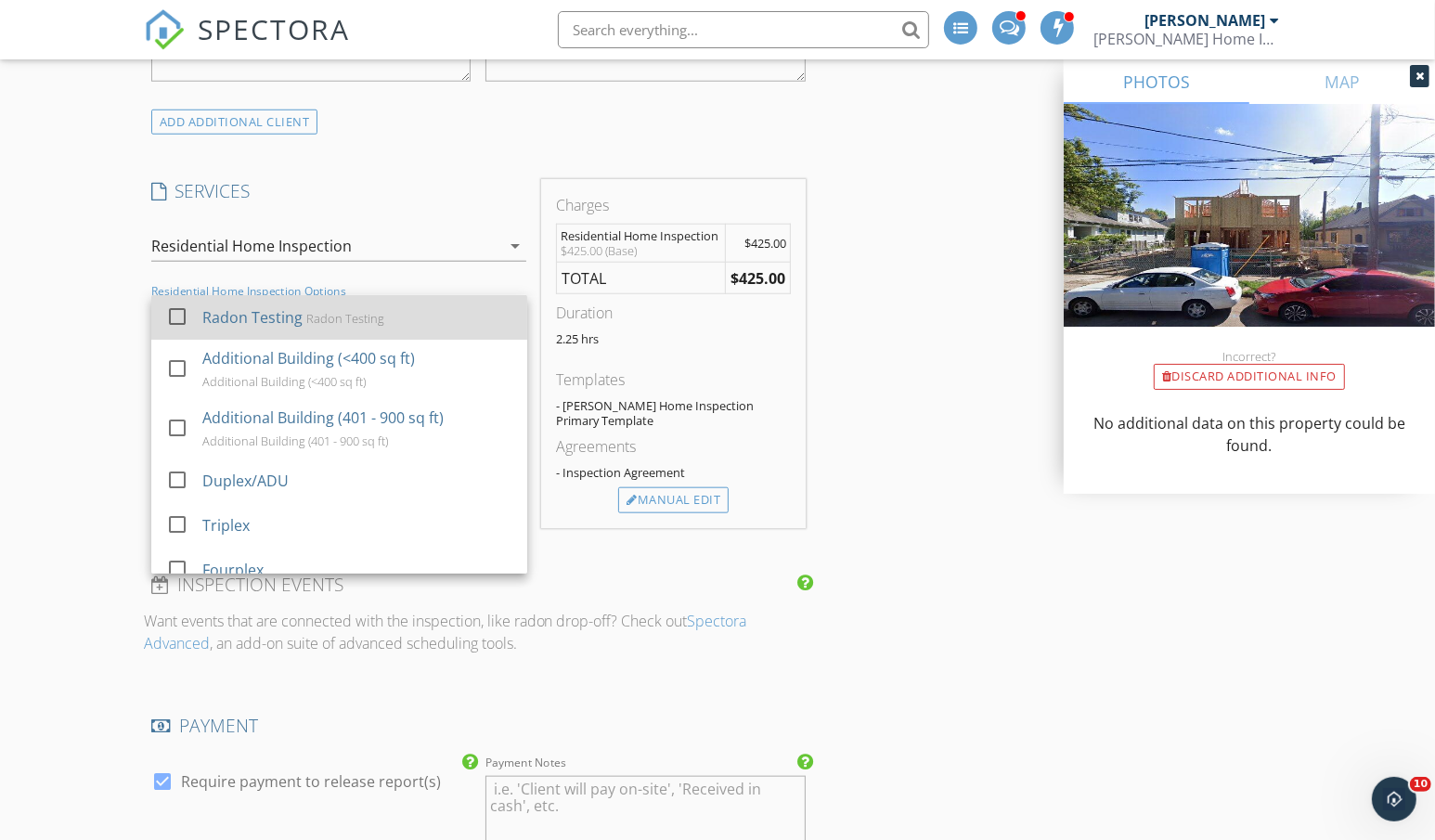
click at [294, 317] on div "Radon Testing" at bounding box center [253, 317] width 100 height 22
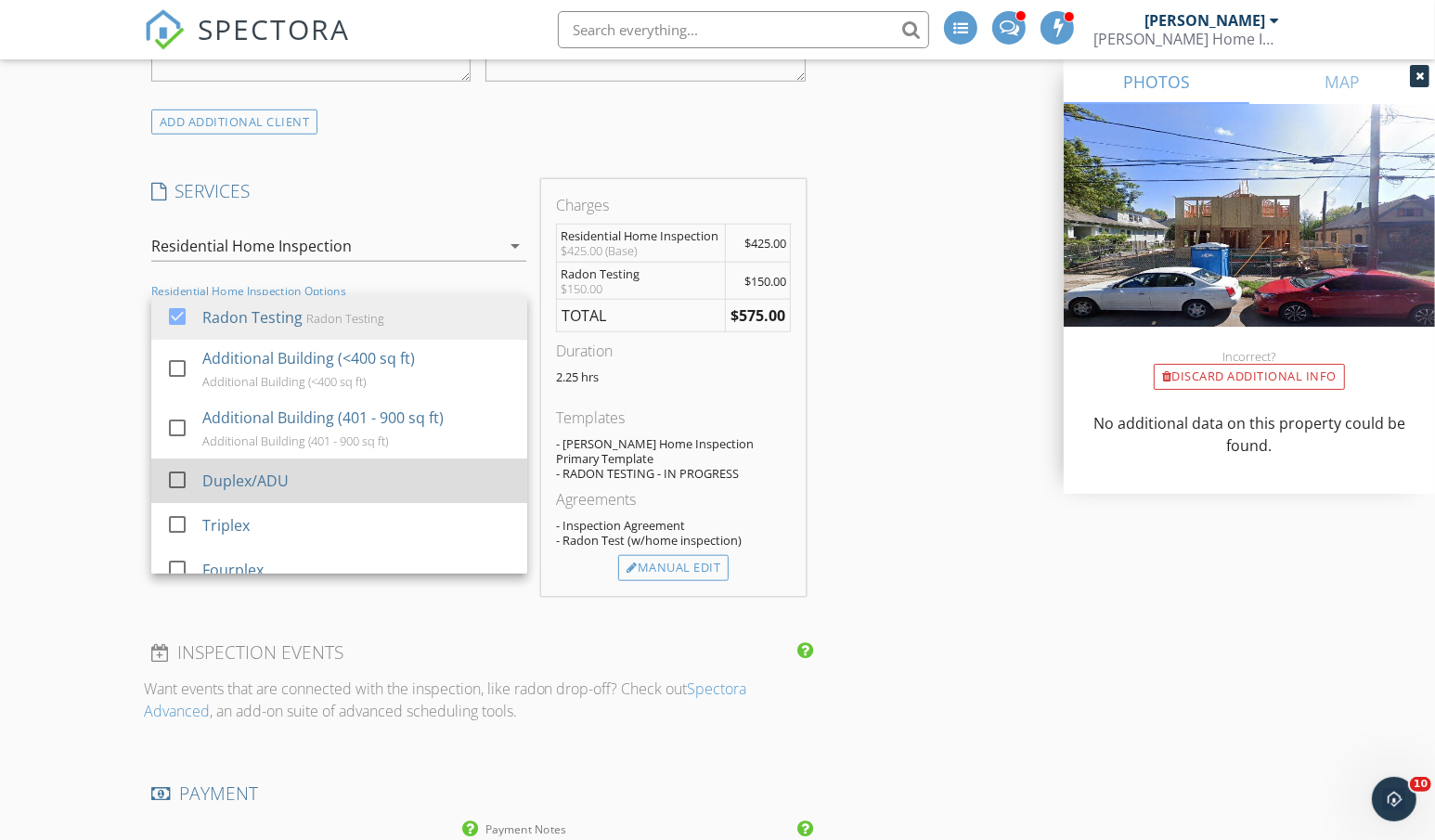
scroll to position [75, 0]
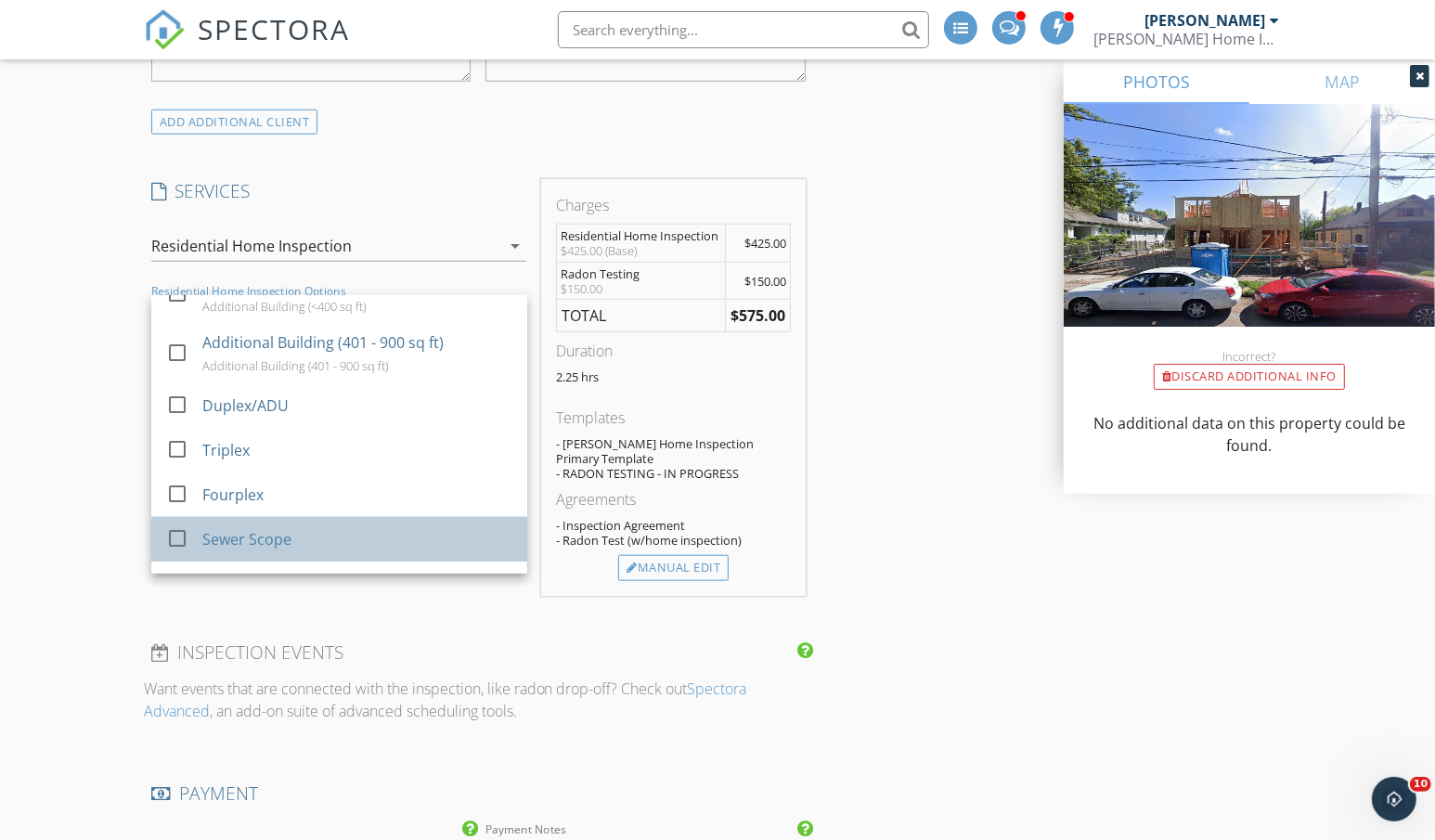
click at [311, 521] on div "check_box_outline_blank Sewer Scope" at bounding box center [338, 539] width 346 height 41
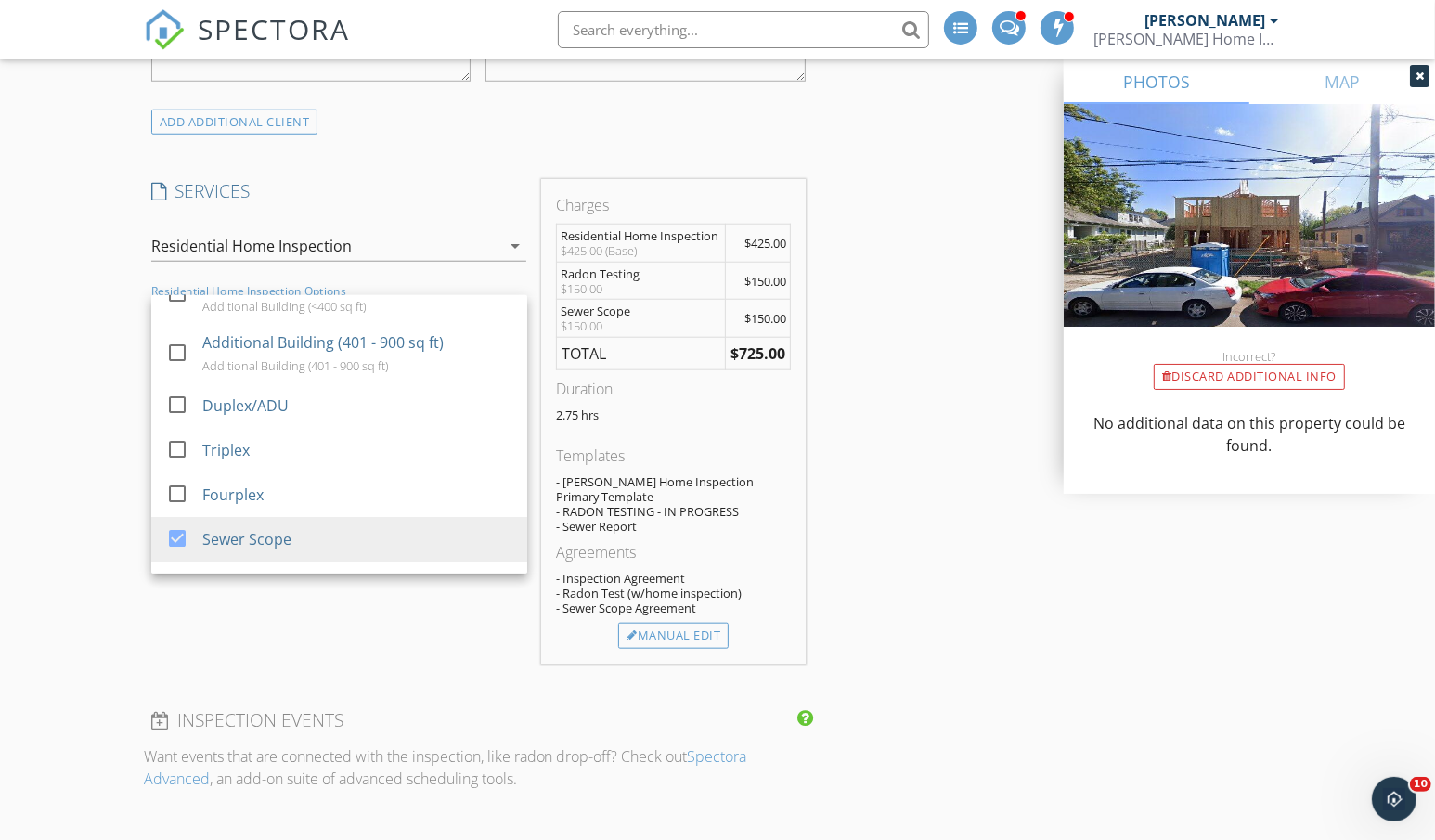
click at [103, 492] on div "New Inspection Click here to use the New Order Form INSPECTOR(S) check_box_outl…" at bounding box center [718, 596] width 1435 height 3623
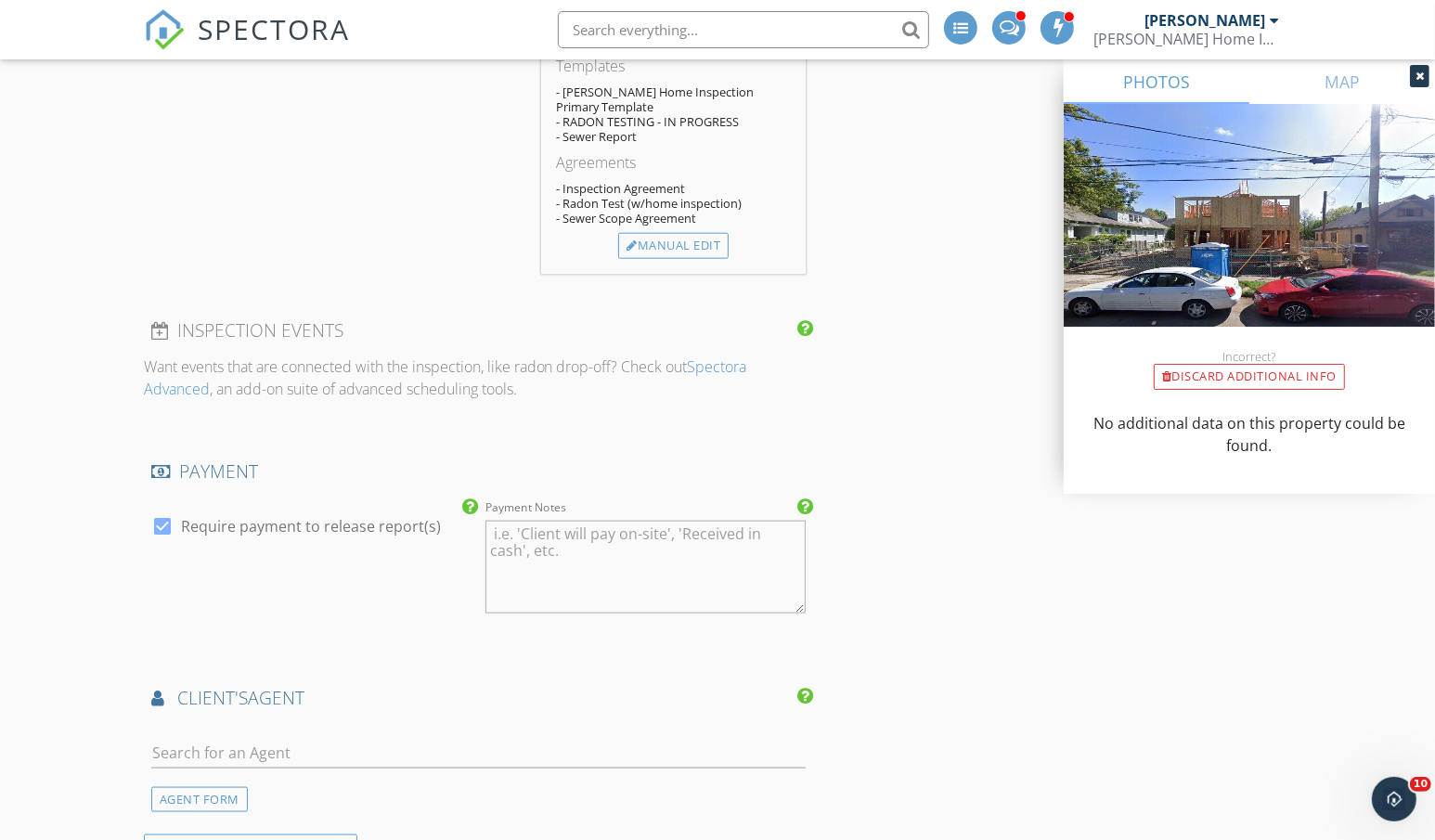
scroll to position [1907, 0]
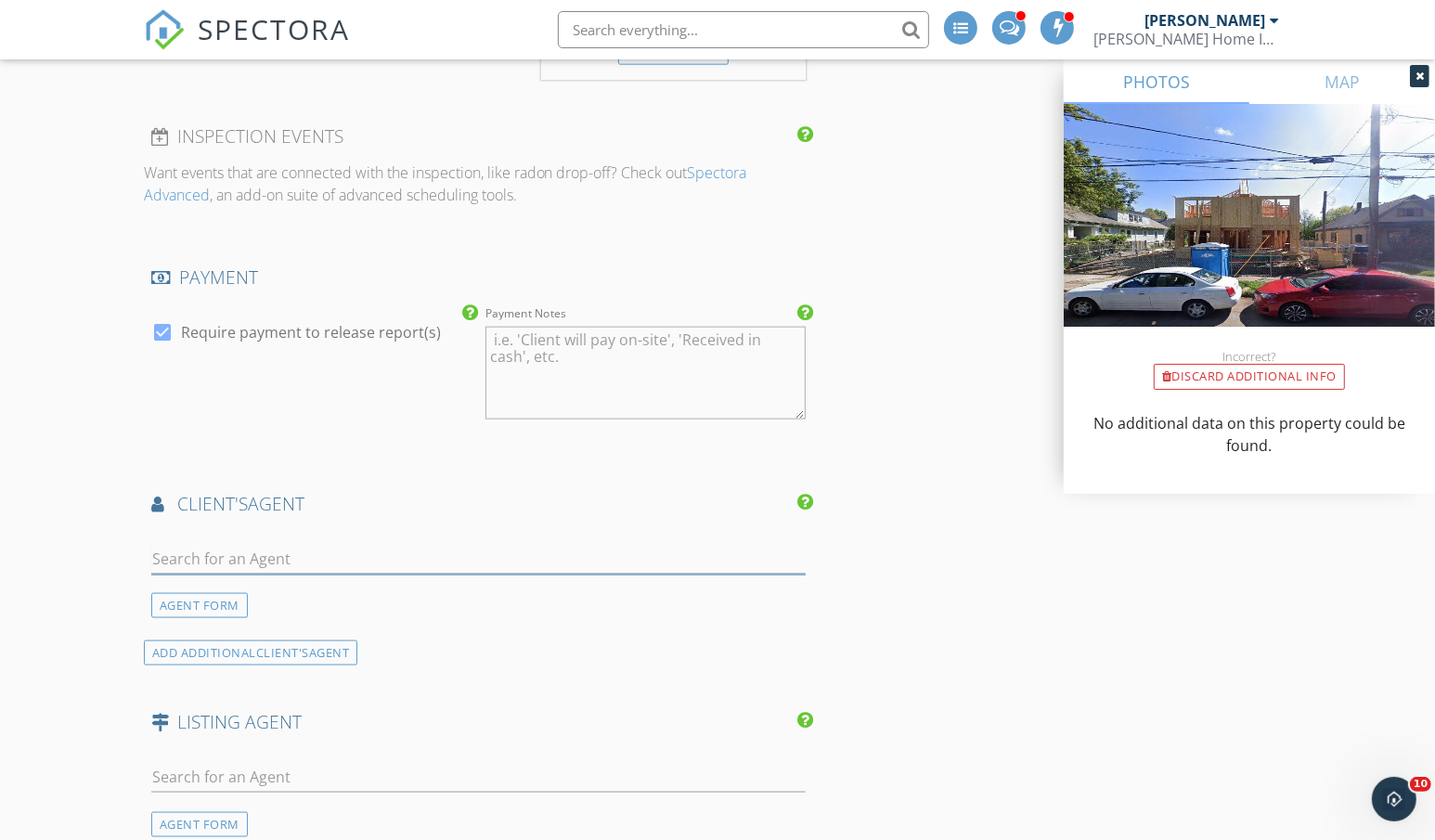
click at [288, 559] on input "text" at bounding box center [478, 559] width 654 height 31
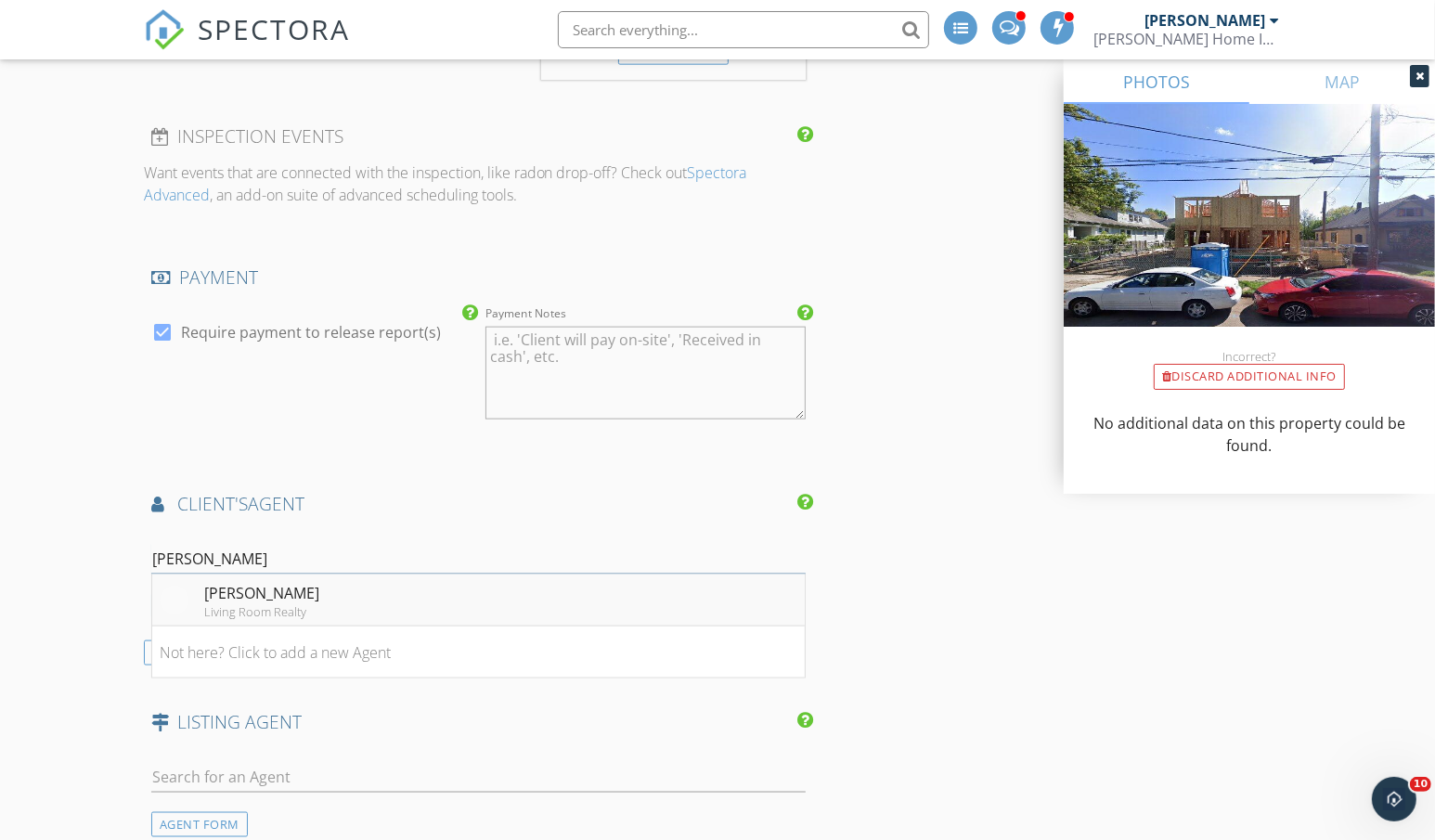
type input "bonnie roseman"
click at [321, 592] on li "Bonnie Roseman Living Room Realty" at bounding box center [478, 601] width 652 height 52
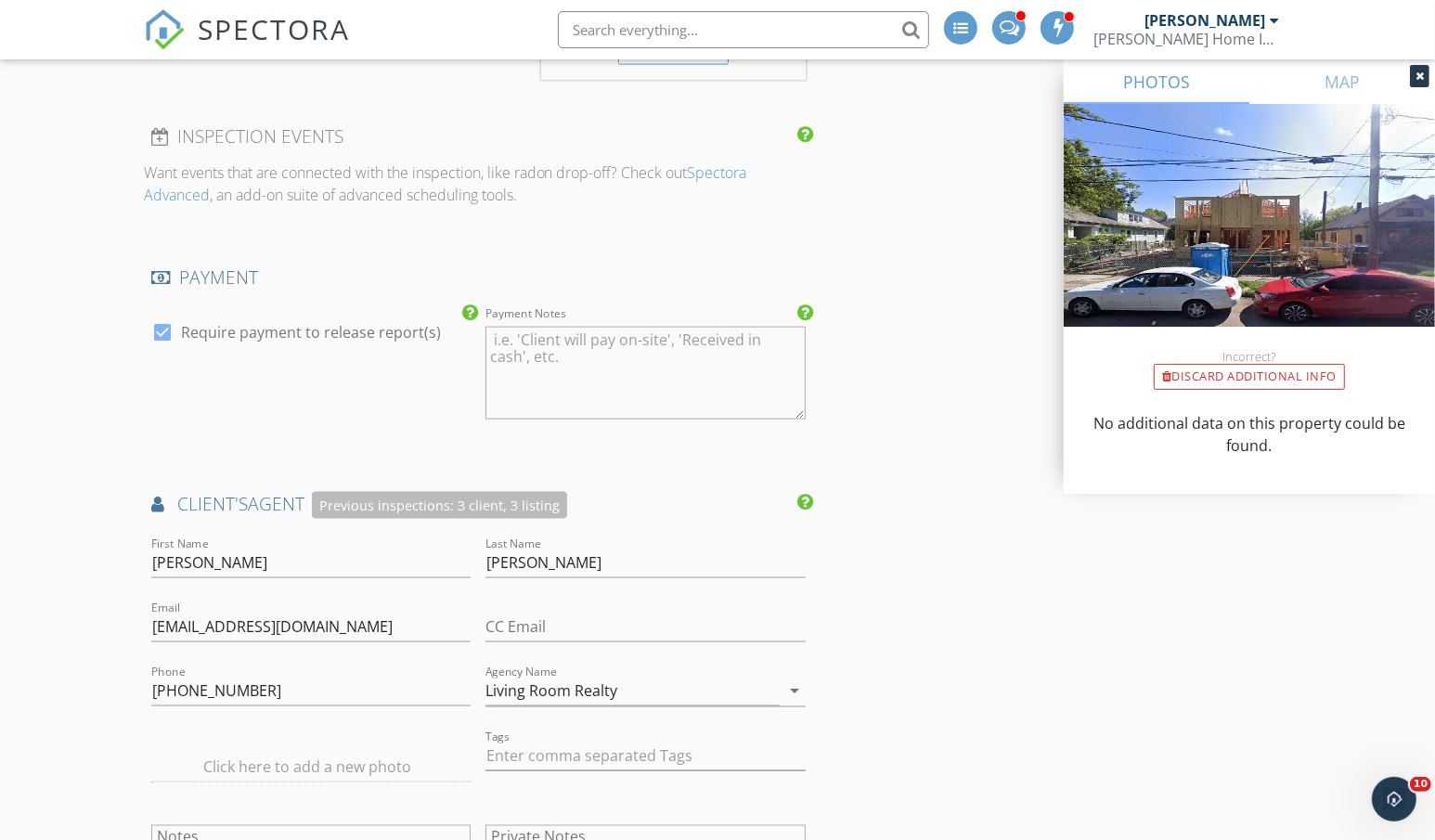
click at [92, 584] on div "New Inspection Click here to use the New Order Form INSPECTOR(S) check_box_outl…" at bounding box center [718, 189] width 1435 height 3976
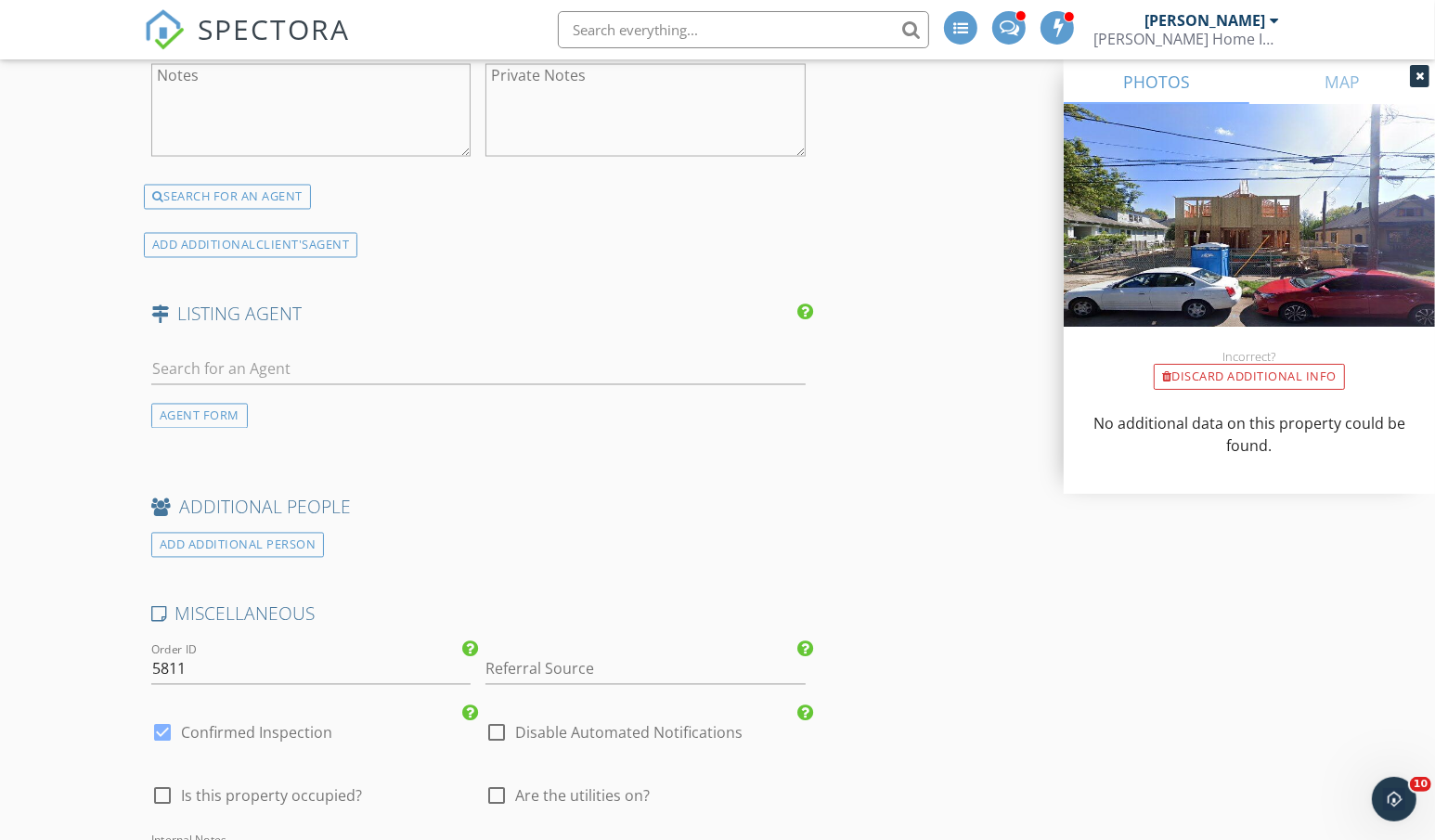
scroll to position [2674, 0]
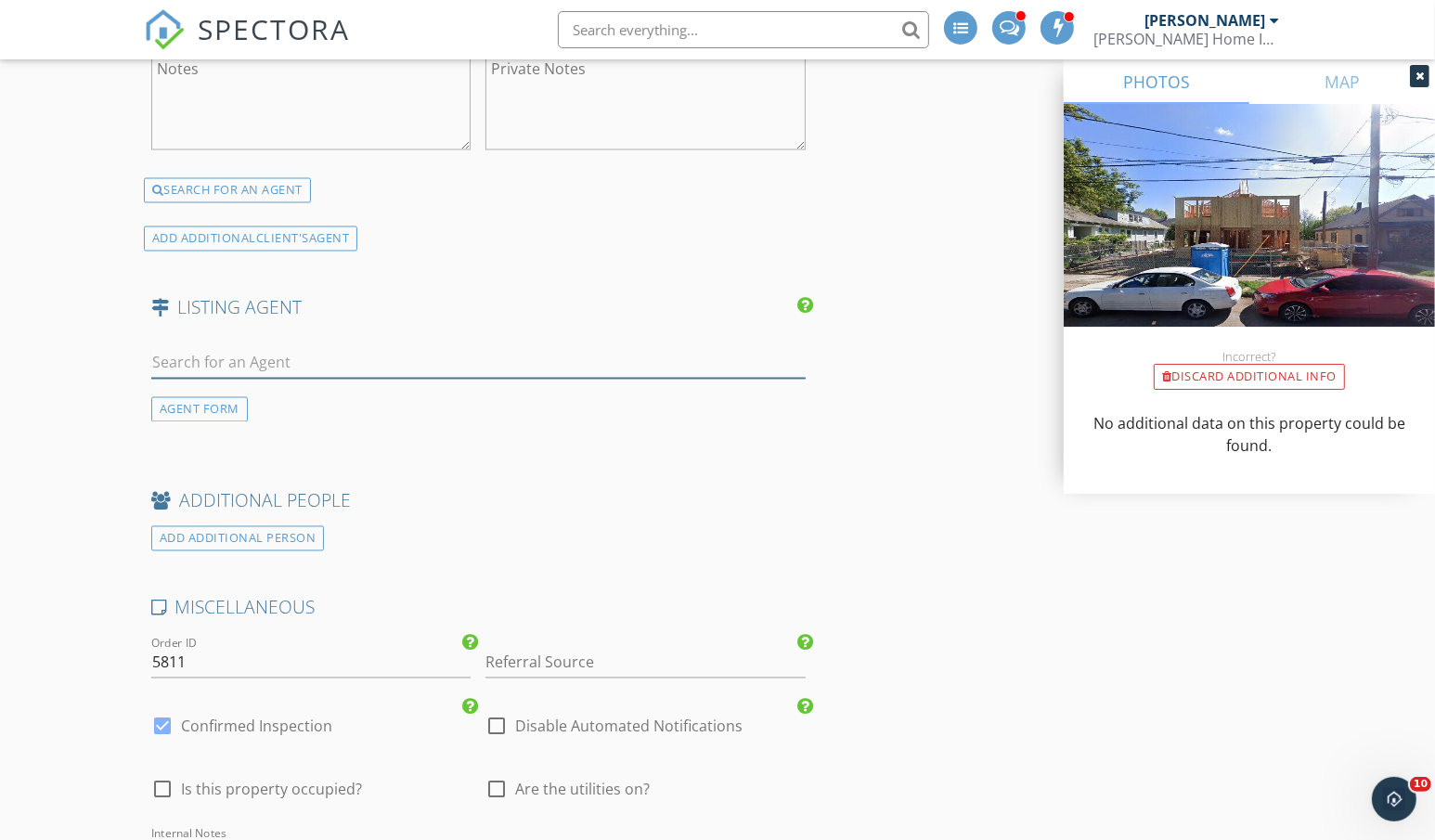
click at [301, 369] on input "text" at bounding box center [478, 364] width 654 height 31
paste input "Kelly Christian"
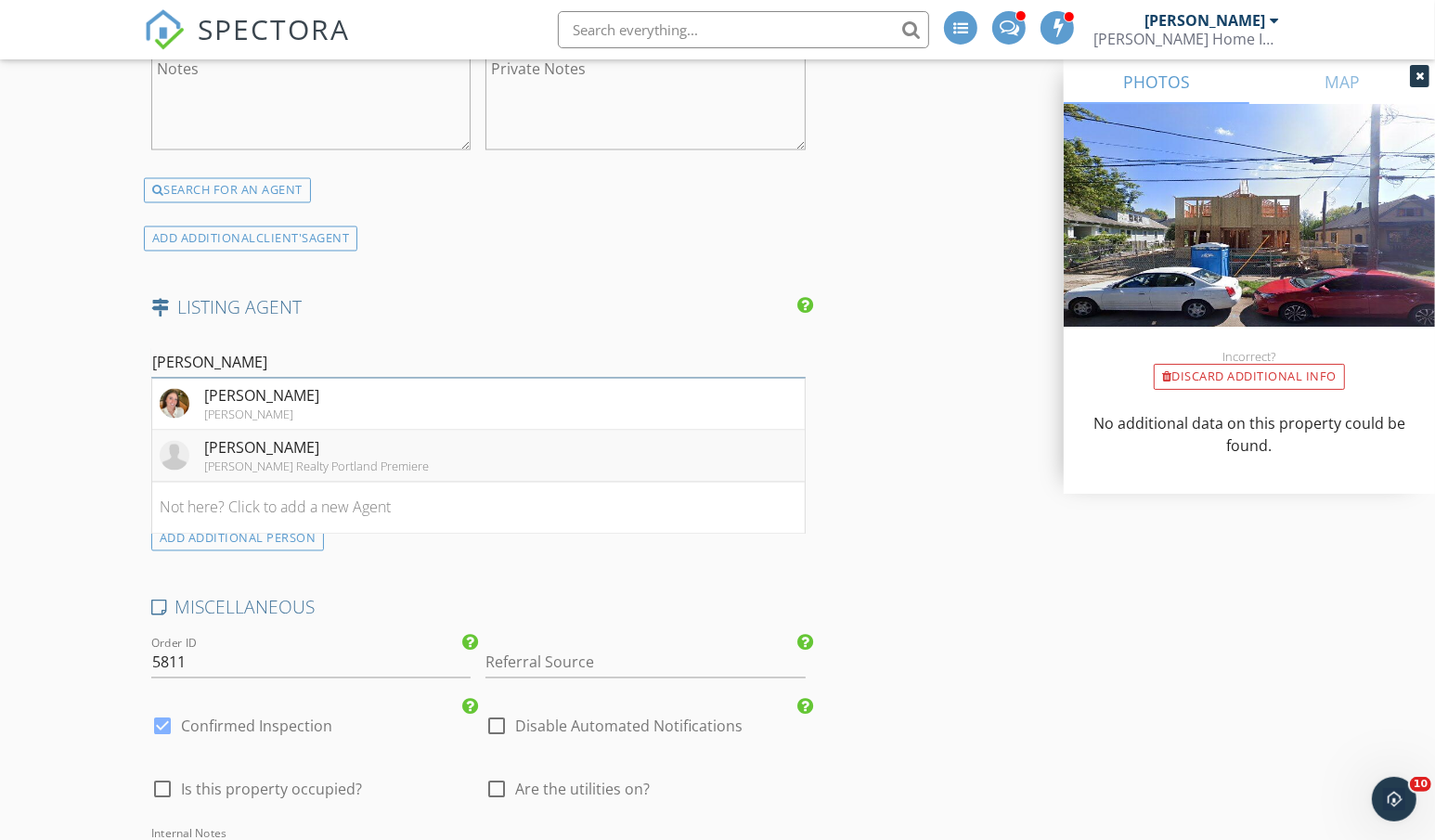
type input "Kelly Christian"
click at [356, 461] on div "Keller Williams Realty Portland Premiere" at bounding box center [316, 466] width 225 height 14
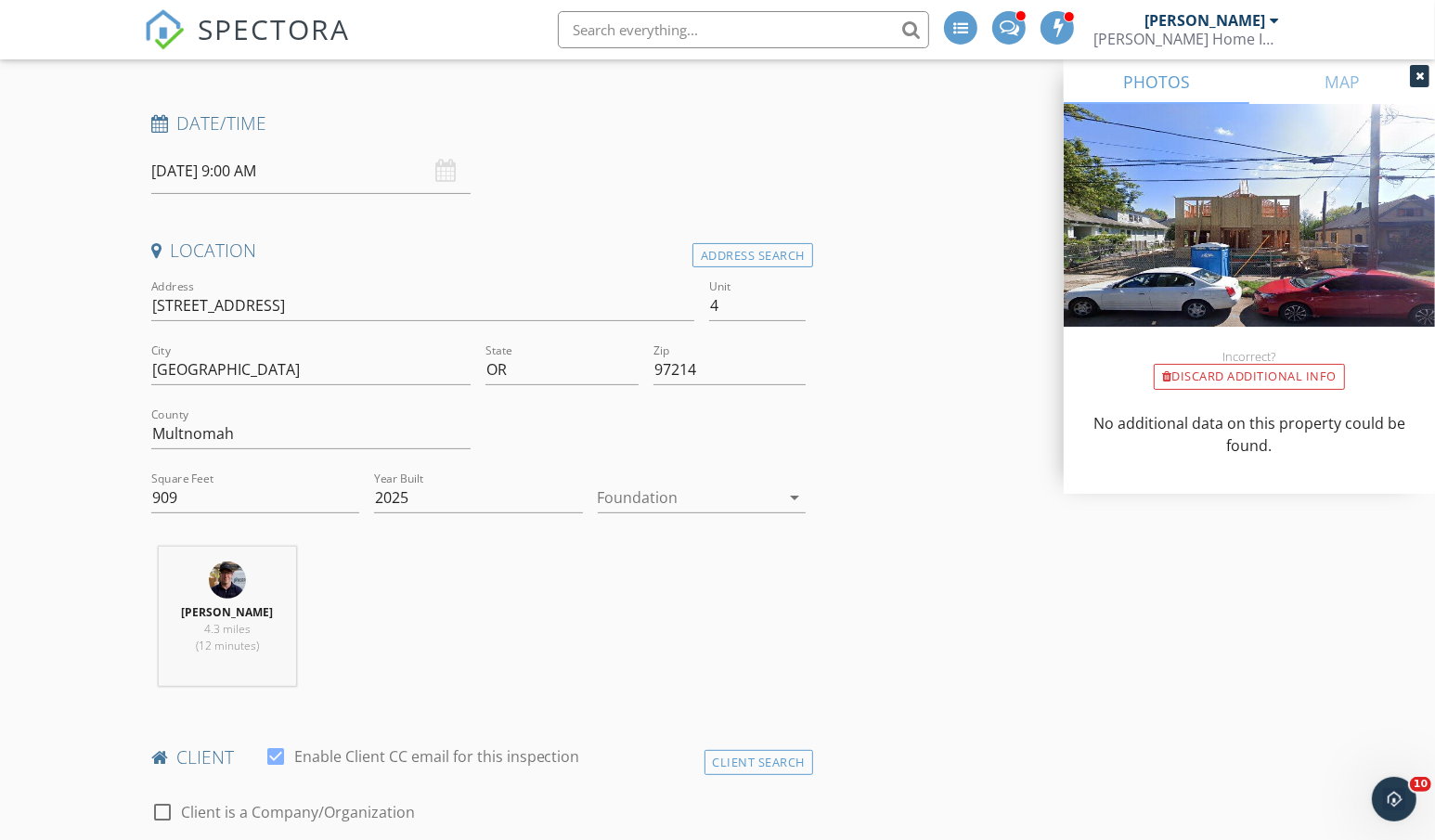
scroll to position [0, 0]
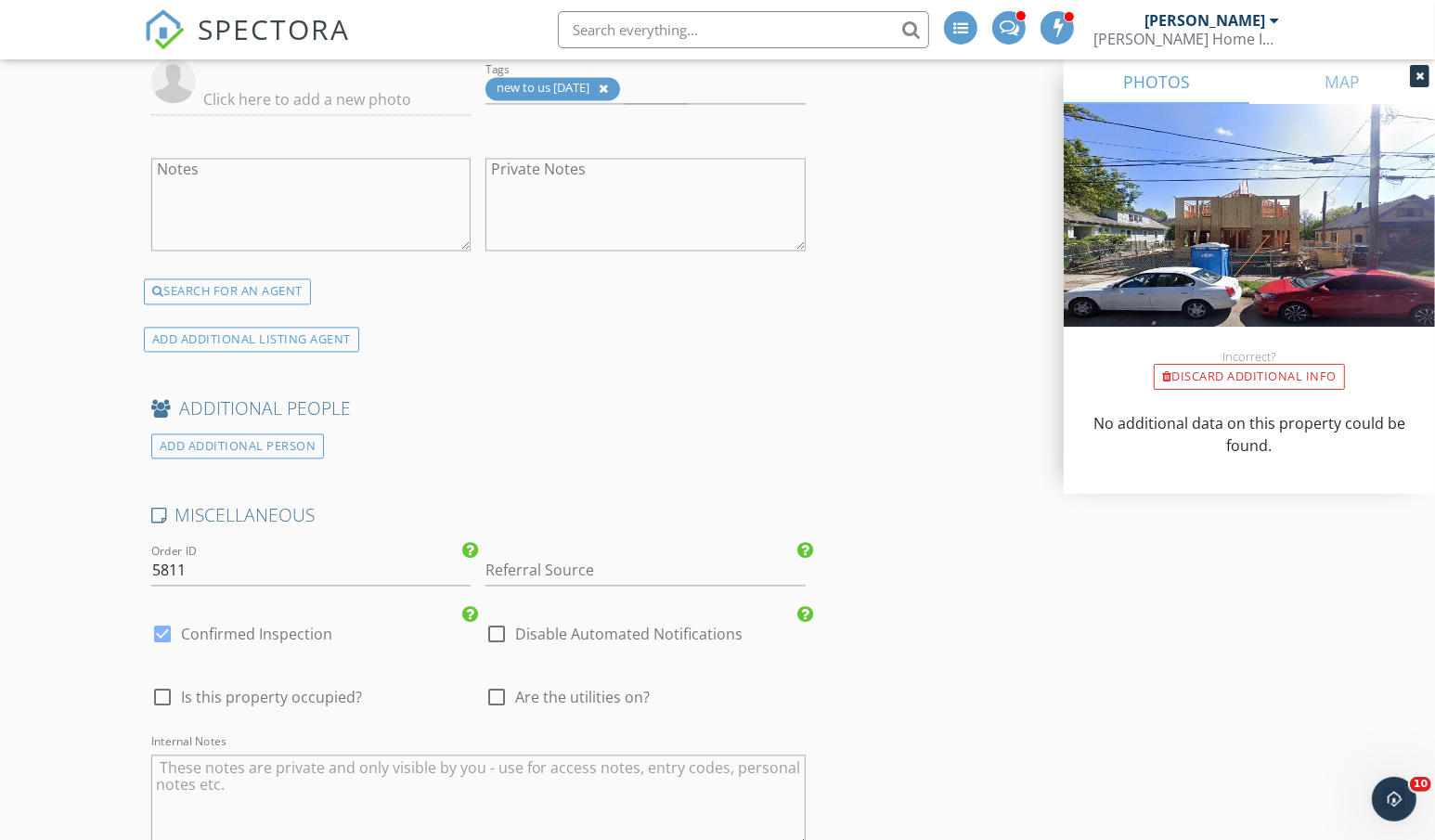
scroll to position [3623, 0]
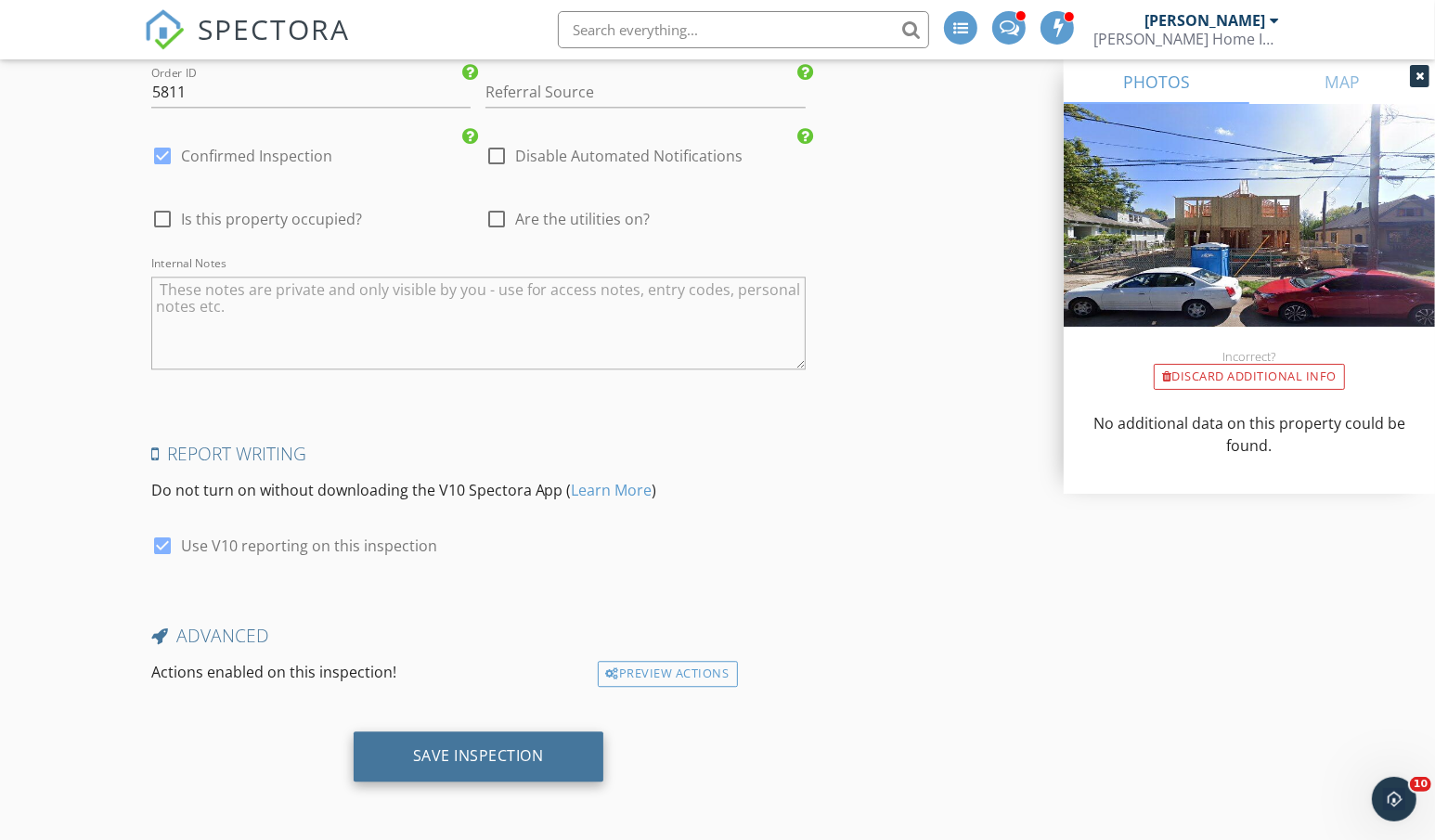
click at [486, 764] on div "Save Inspection" at bounding box center [478, 755] width 131 height 18
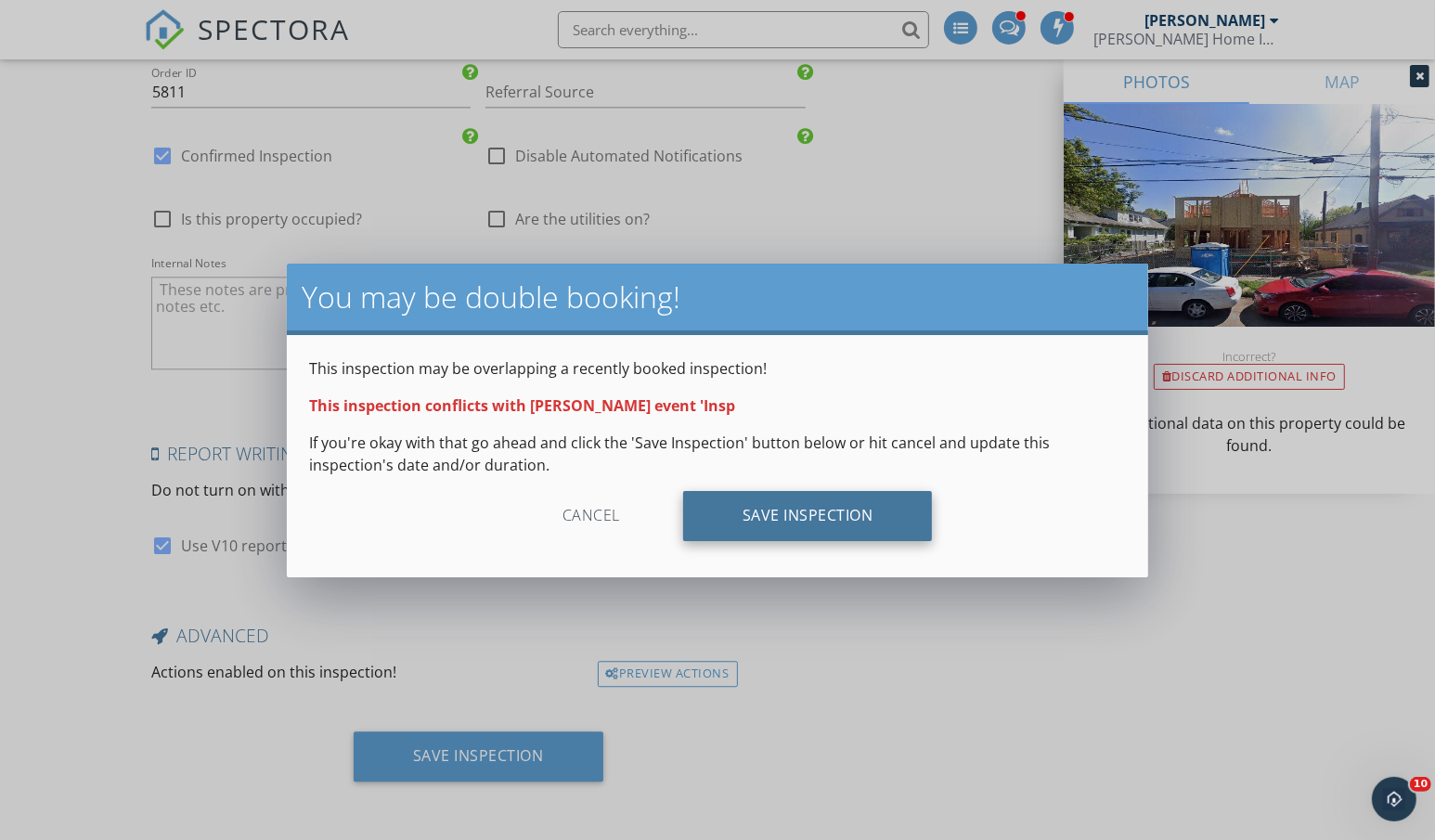
click at [804, 513] on div "Save Inspection" at bounding box center [807, 516] width 250 height 50
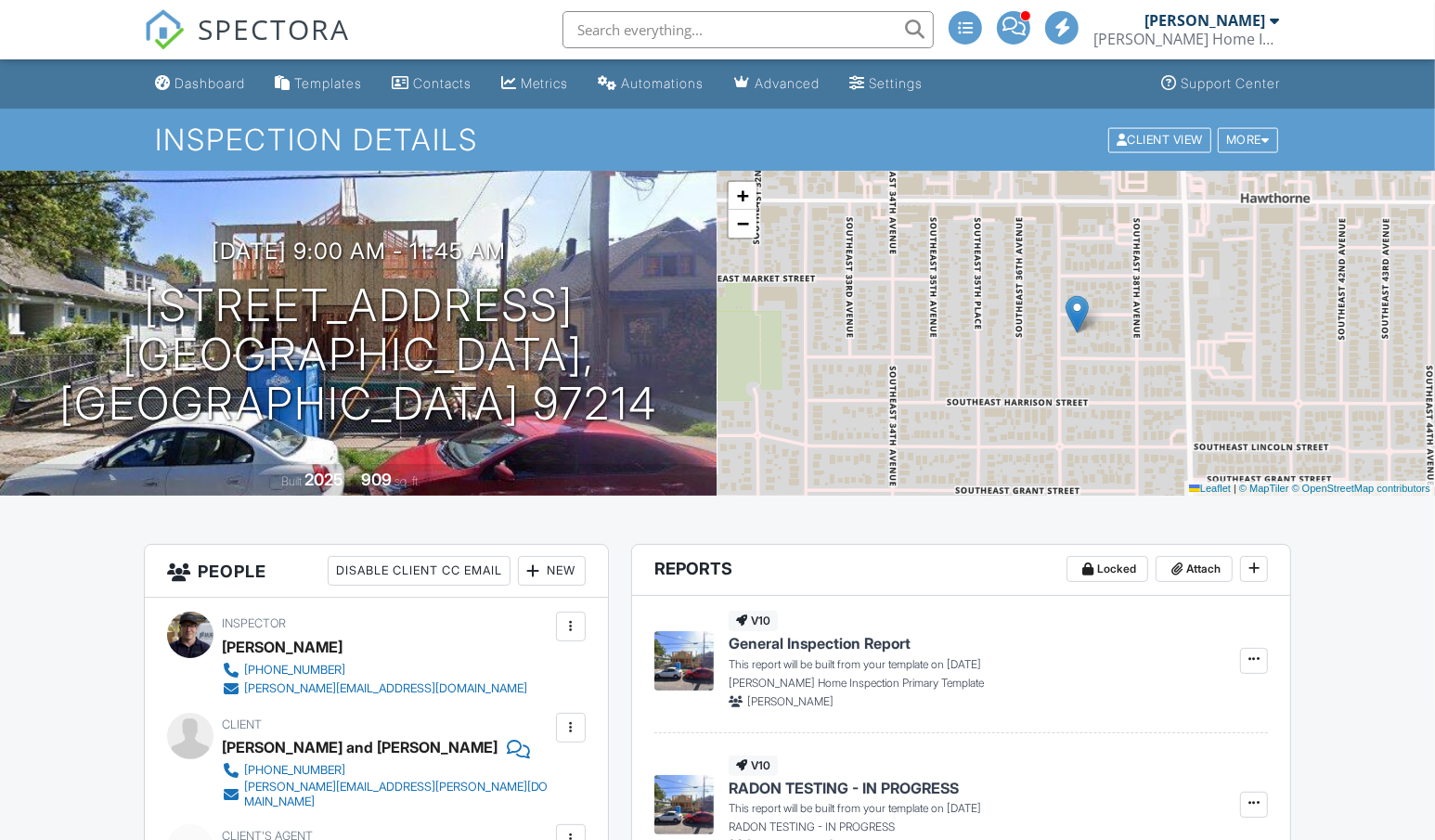
click at [208, 81] on div "Dashboard" at bounding box center [209, 83] width 70 height 15
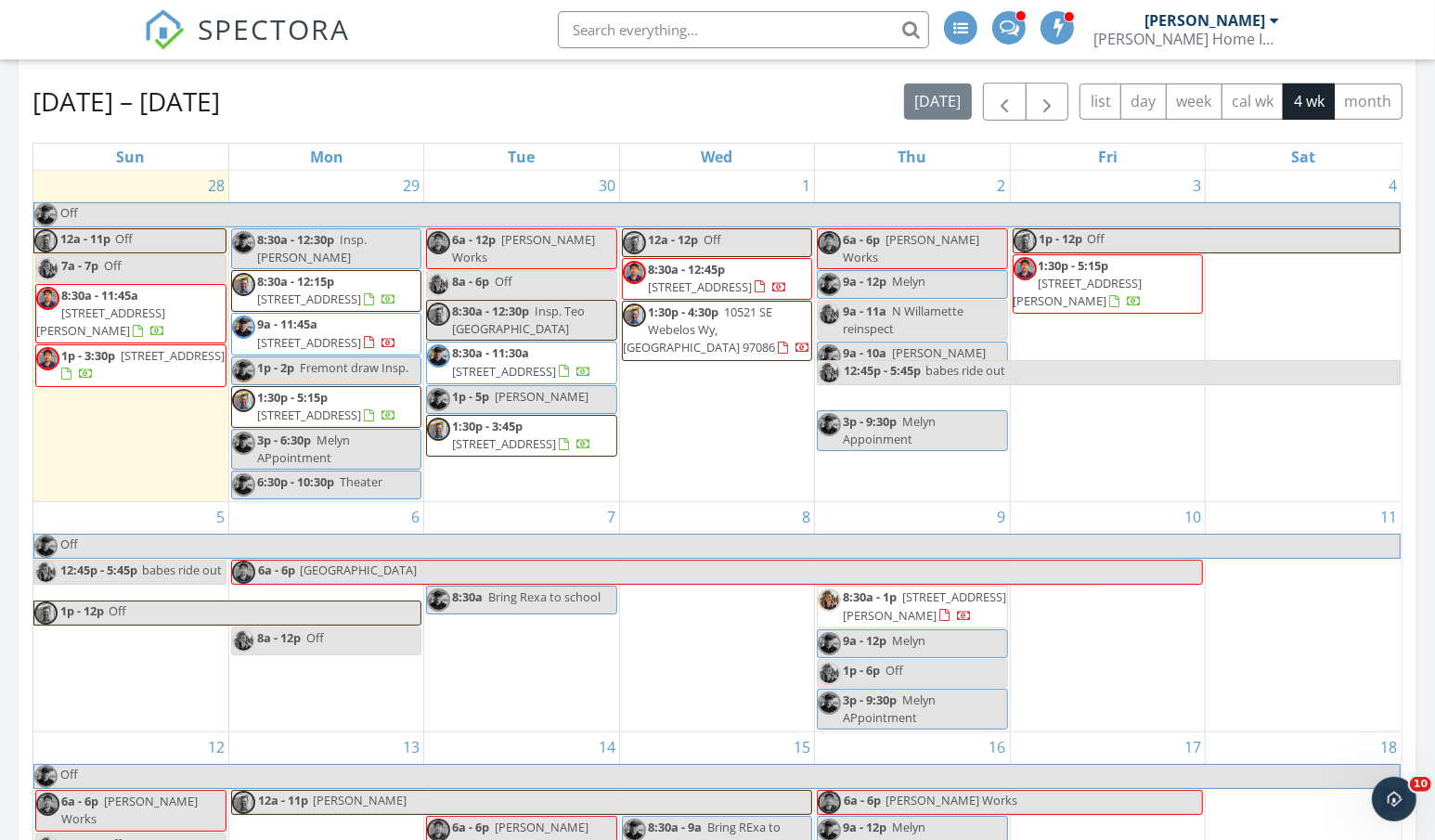
click at [314, 247] on span "8:30a - 12:30p" at bounding box center [296, 239] width 77 height 16
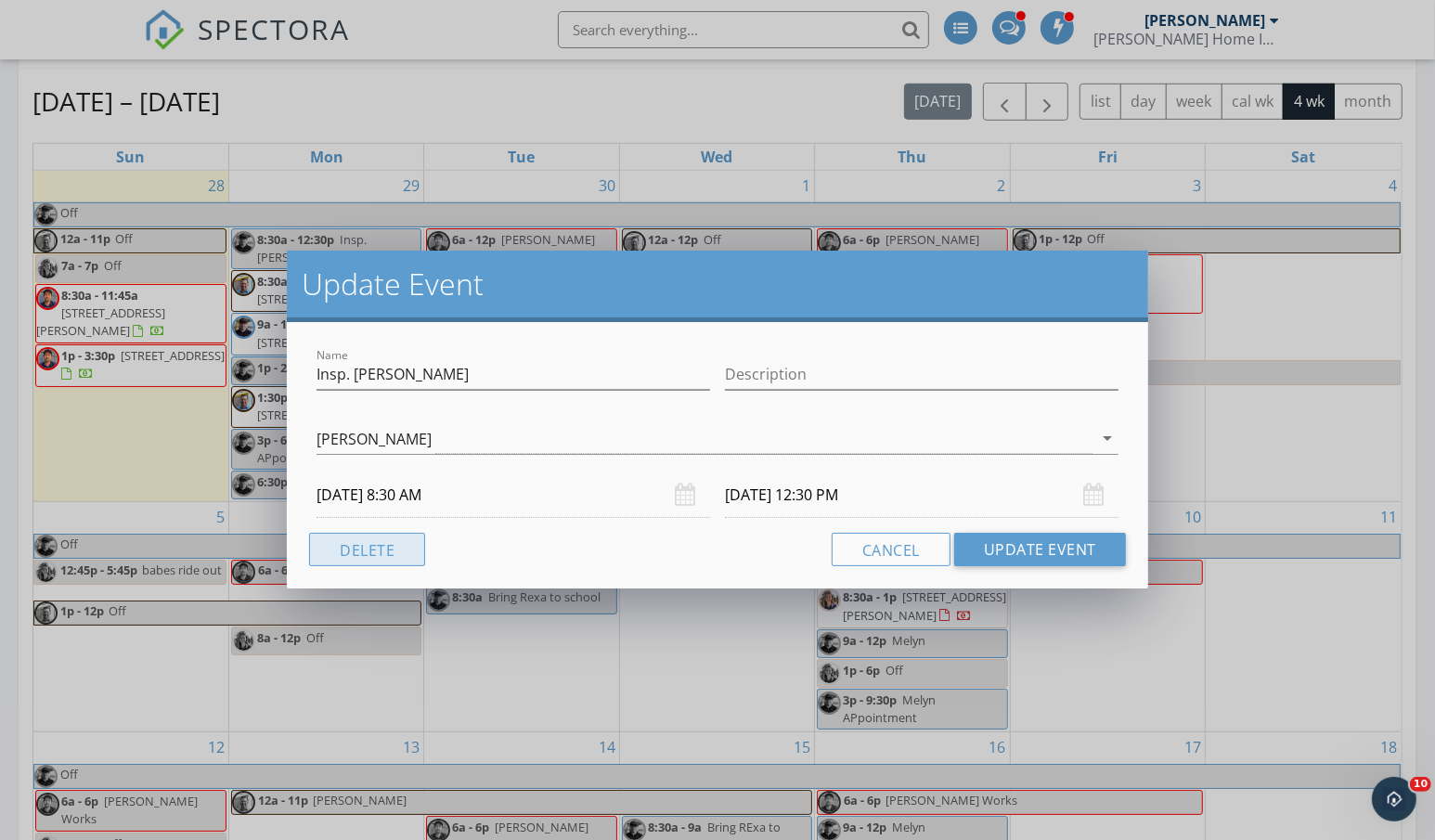
click at [359, 545] on button "Delete" at bounding box center [366, 549] width 116 height 34
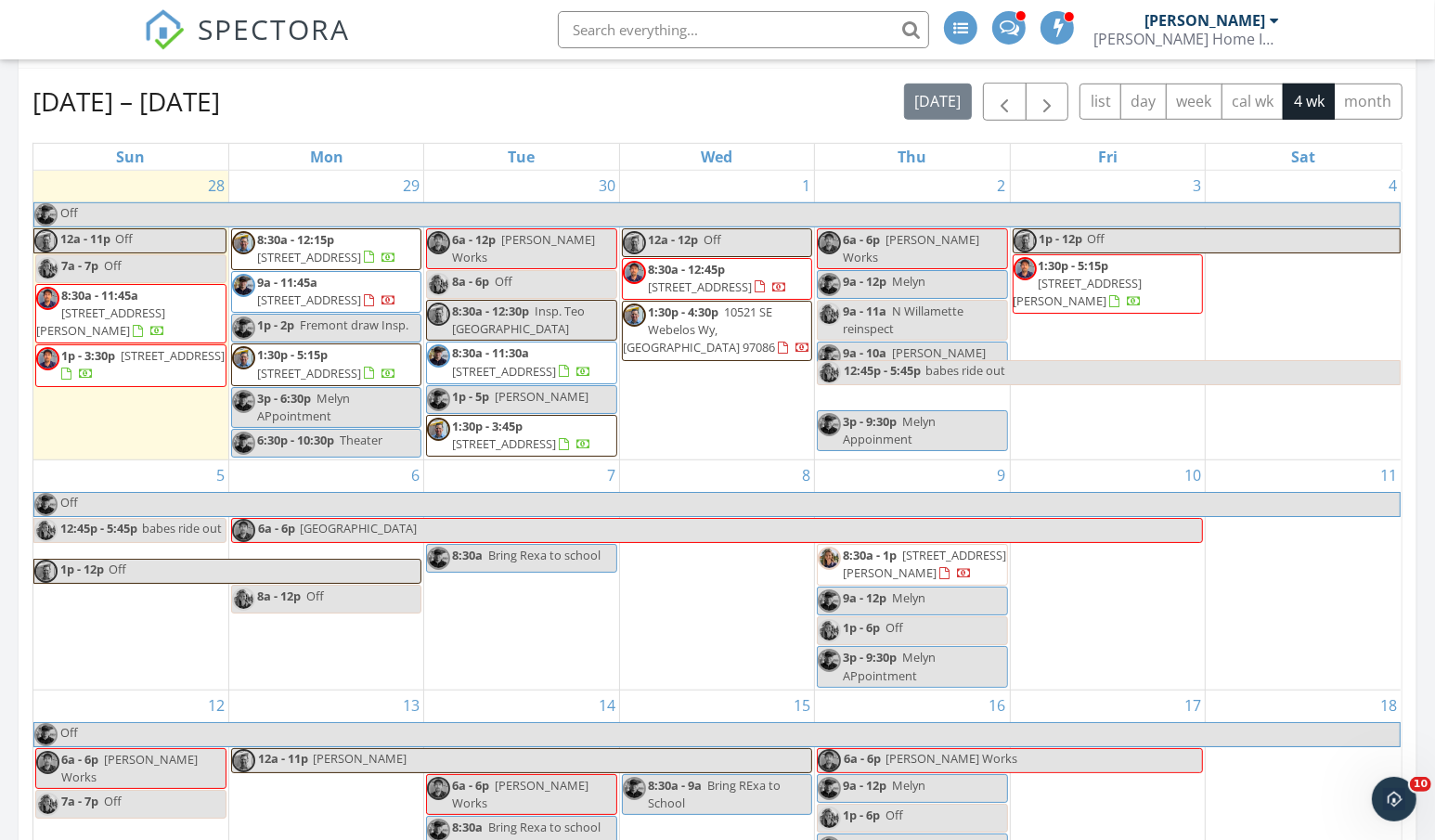
click at [471, 83] on div "Sep 28 – Oct 25, 2025 today list day week cal wk 4 wk month" at bounding box center [718, 101] width 1369 height 38
